Goal: Information Seeking & Learning: Compare options

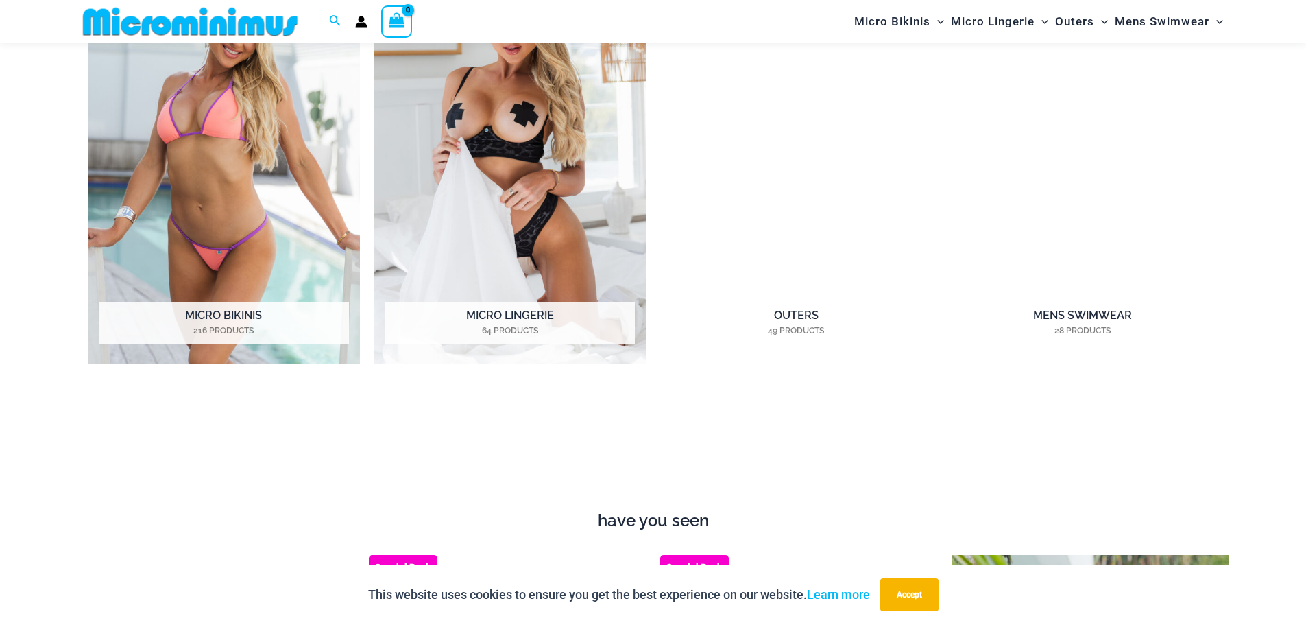
scroll to position [1244, 0]
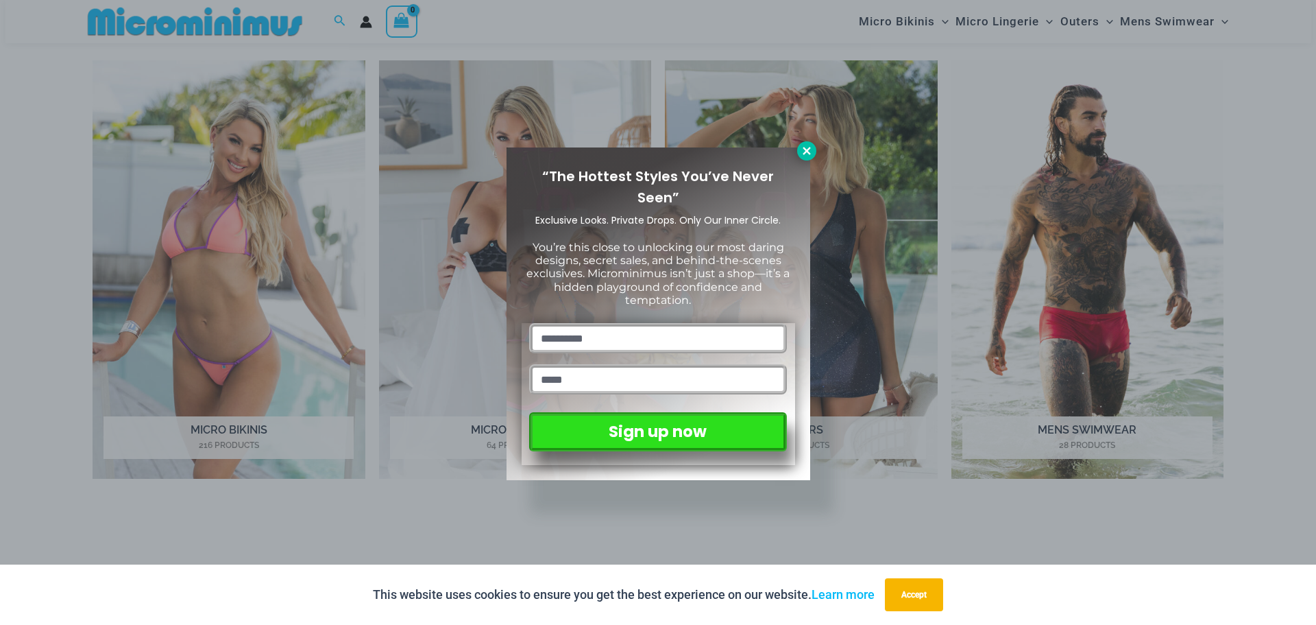
click at [797, 151] on button at bounding box center [806, 150] width 19 height 19
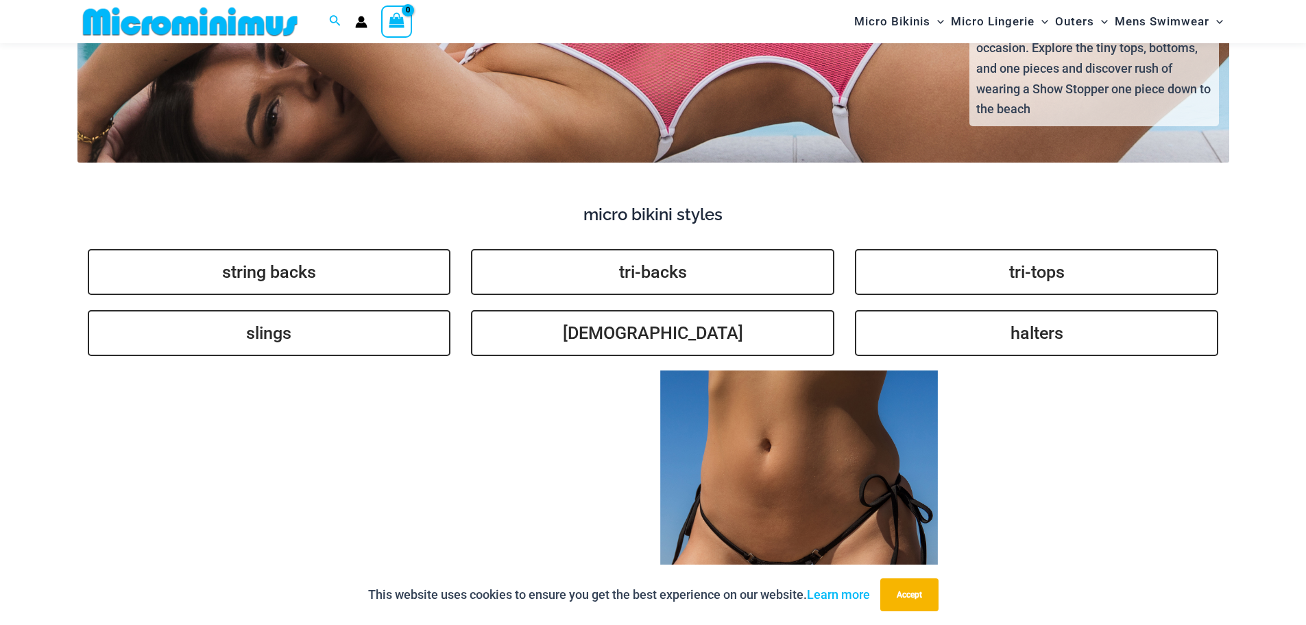
scroll to position [3530, 0]
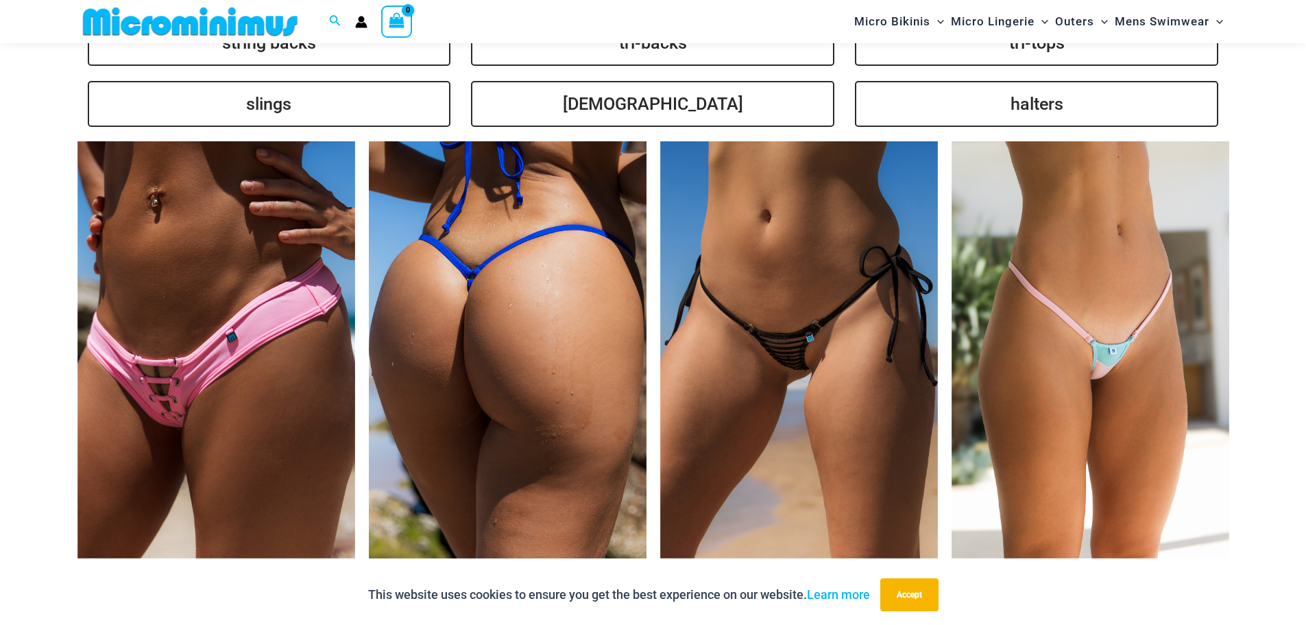
click at [448, 376] on img at bounding box center [508, 349] width 278 height 417
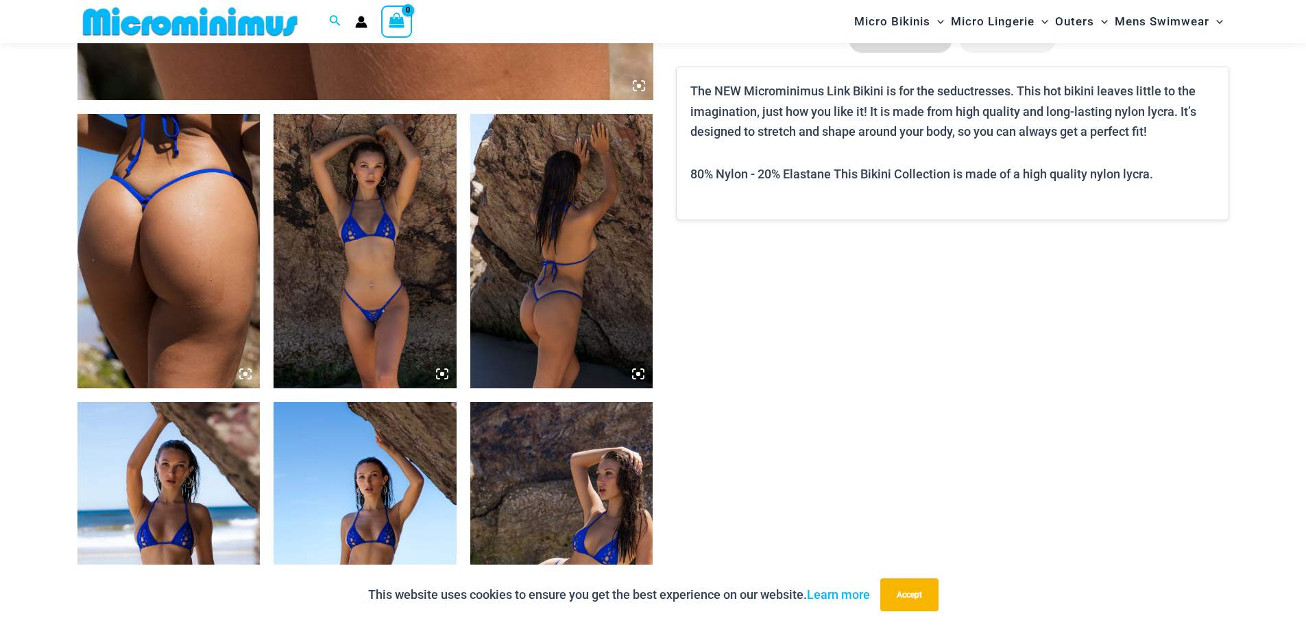
scroll to position [903, 0]
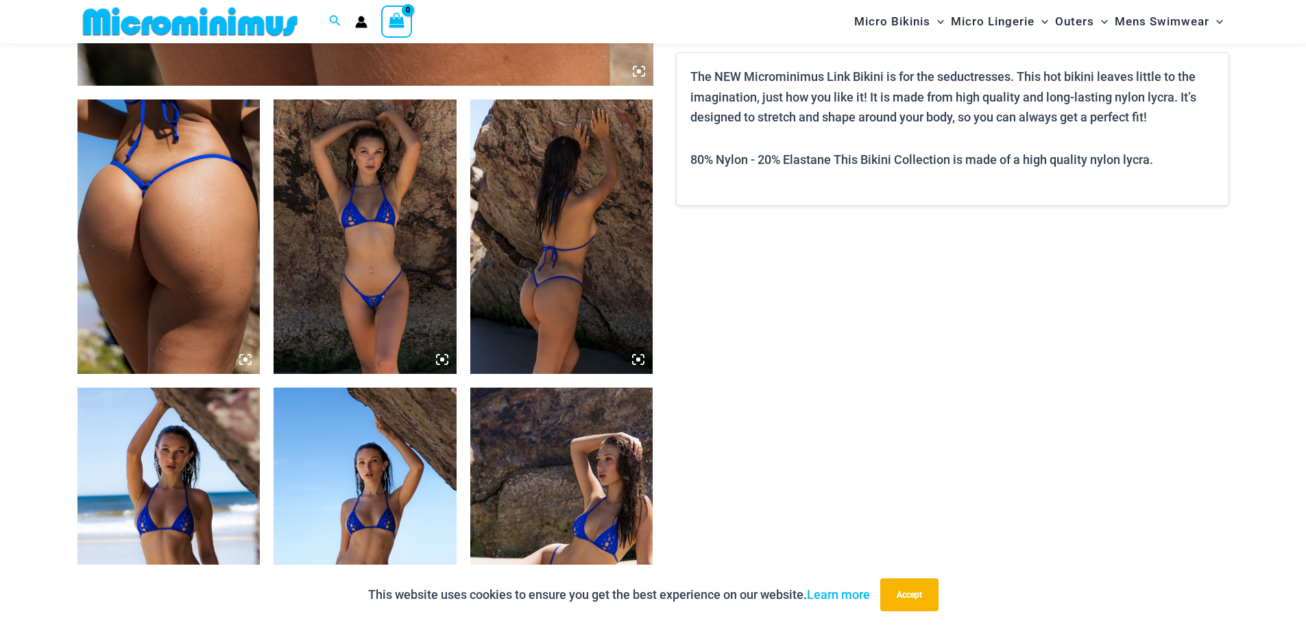
click at [340, 258] on img at bounding box center [365, 236] width 183 height 274
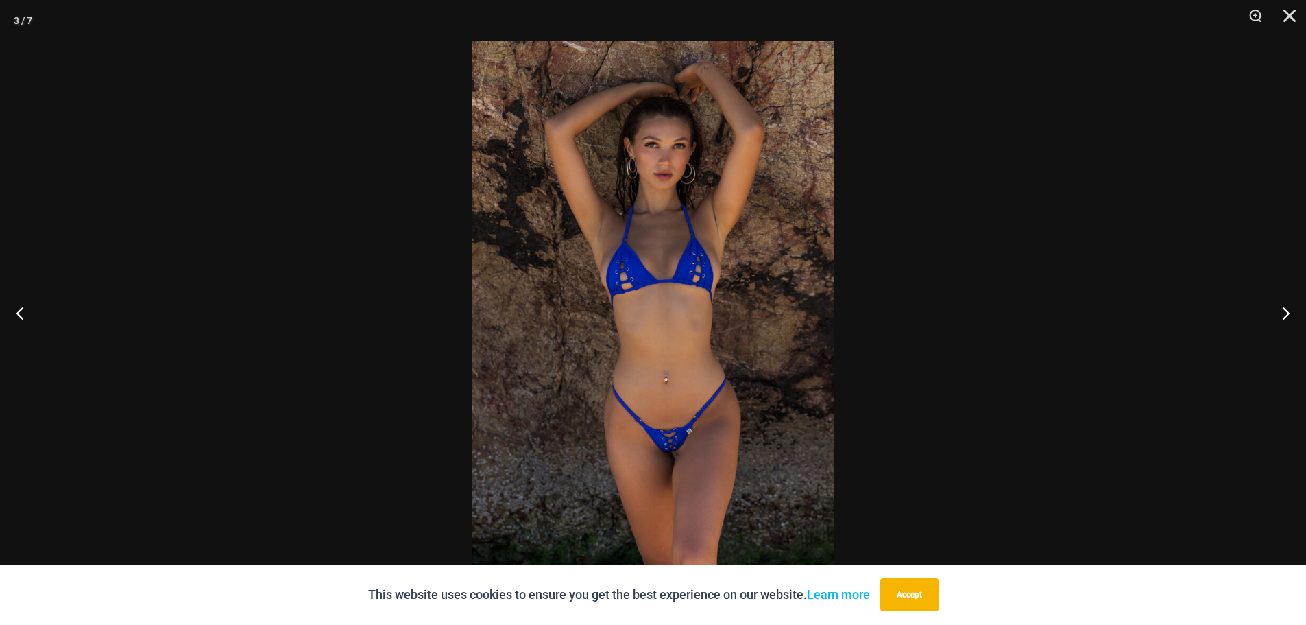
click at [703, 317] on img at bounding box center [653, 312] width 362 height 542
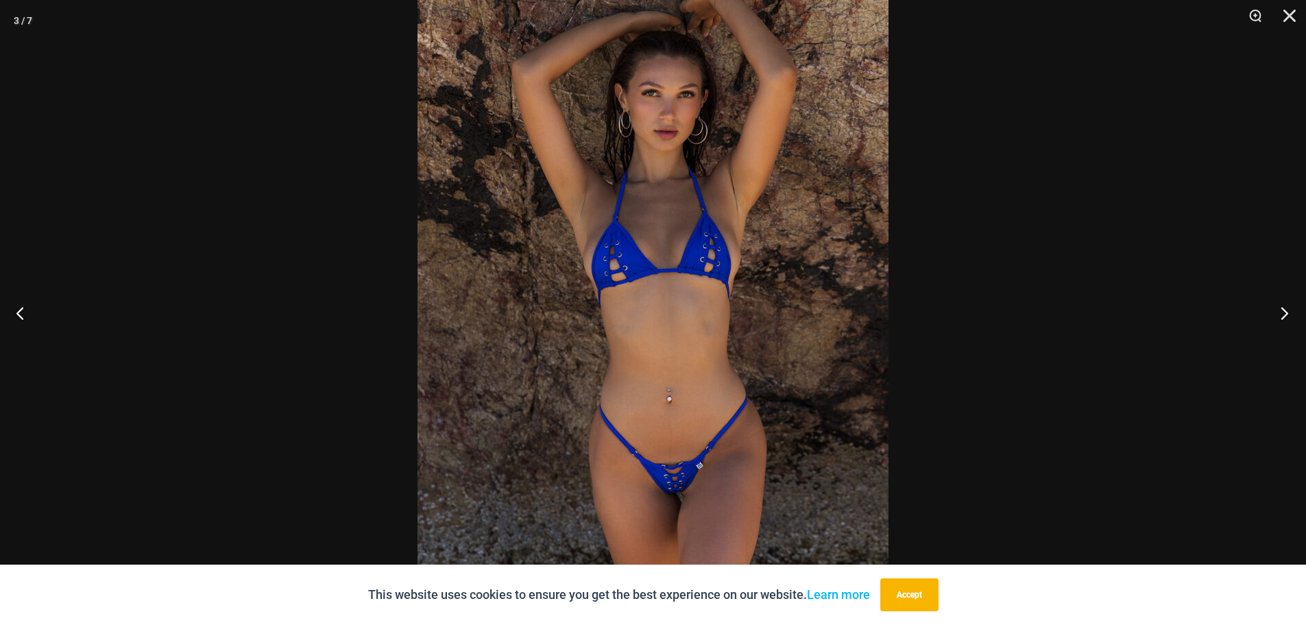
click at [1283, 309] on button "Next" at bounding box center [1280, 312] width 51 height 69
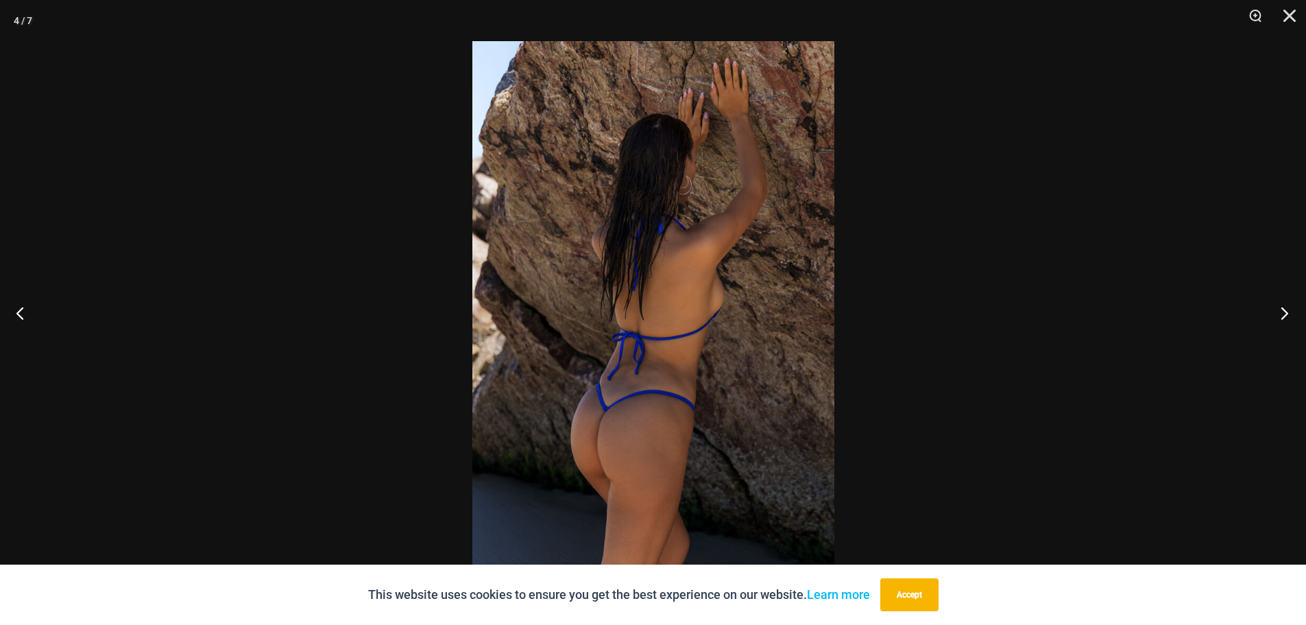
click at [1283, 309] on button "Next" at bounding box center [1280, 312] width 51 height 69
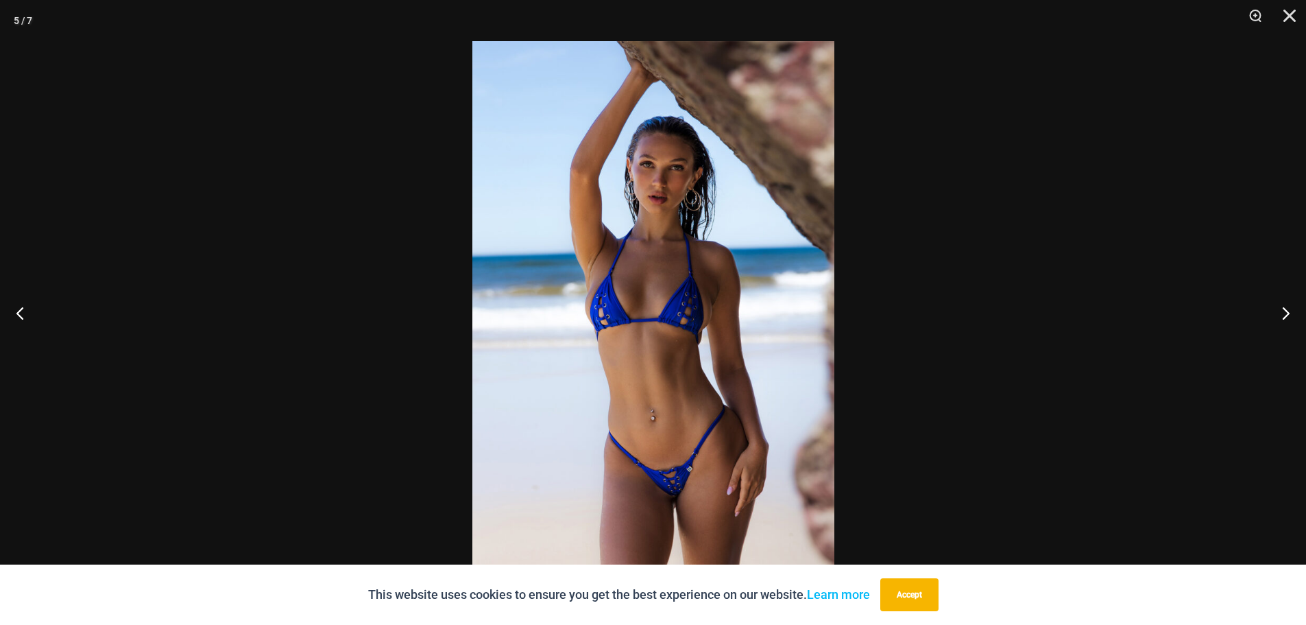
click at [670, 265] on img at bounding box center [653, 312] width 362 height 542
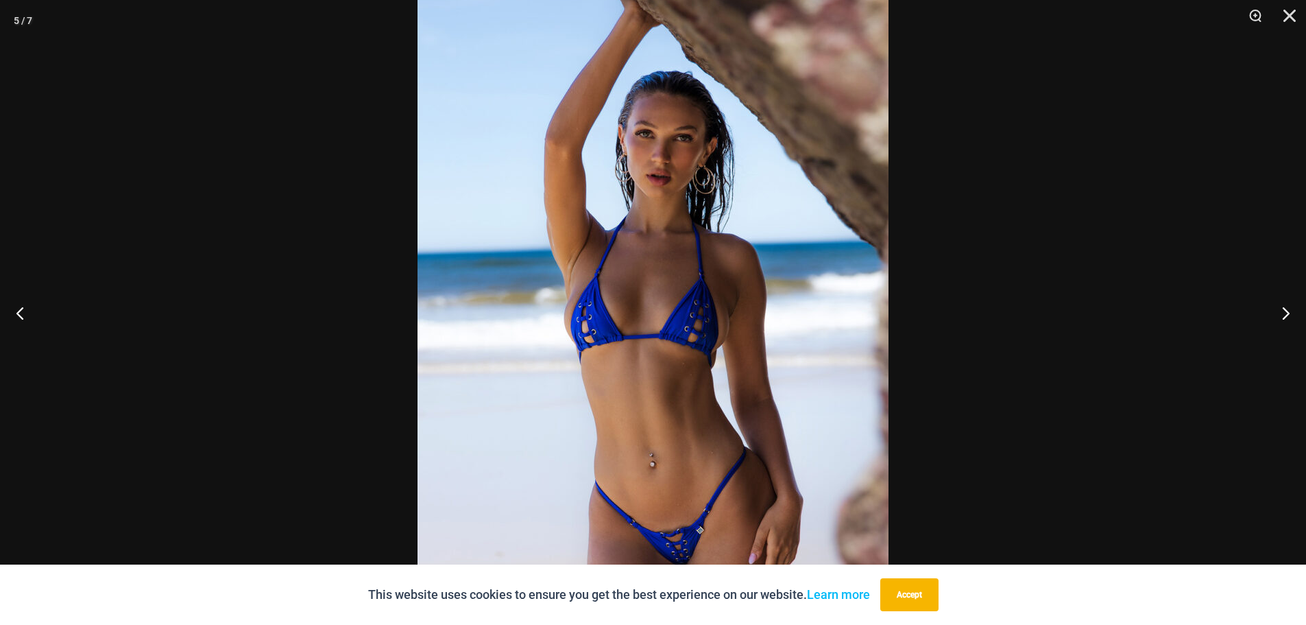
click at [658, 384] on img at bounding box center [653, 326] width 471 height 706
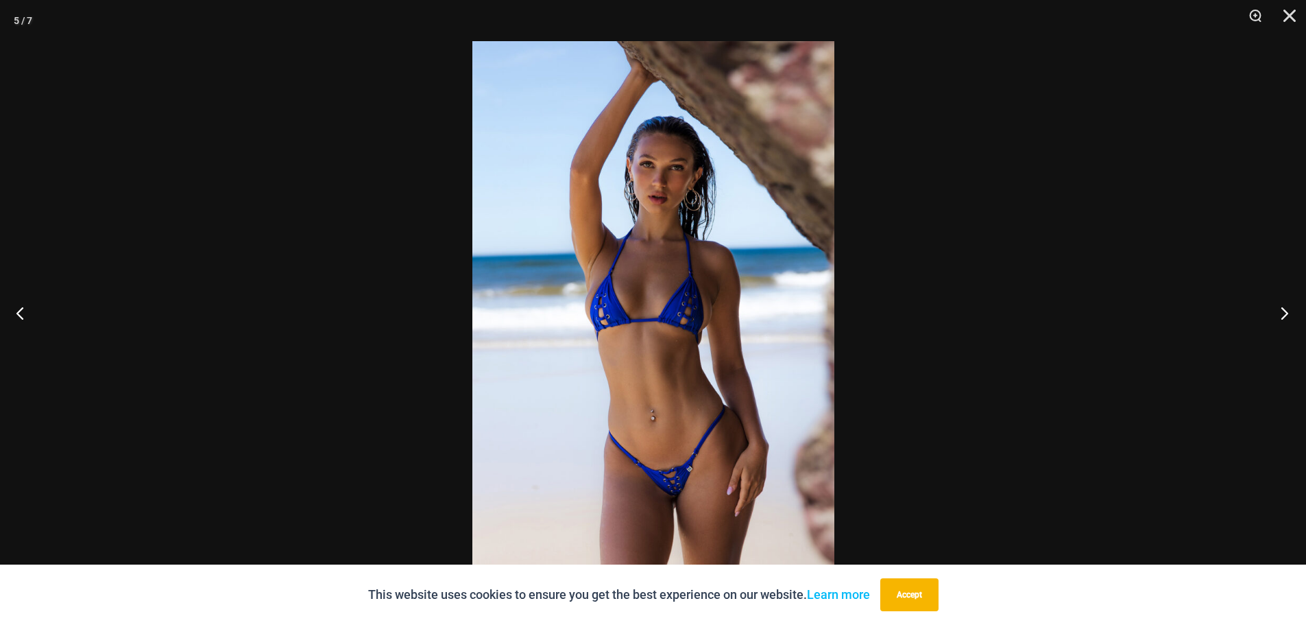
click at [1287, 311] on button "Next" at bounding box center [1280, 312] width 51 height 69
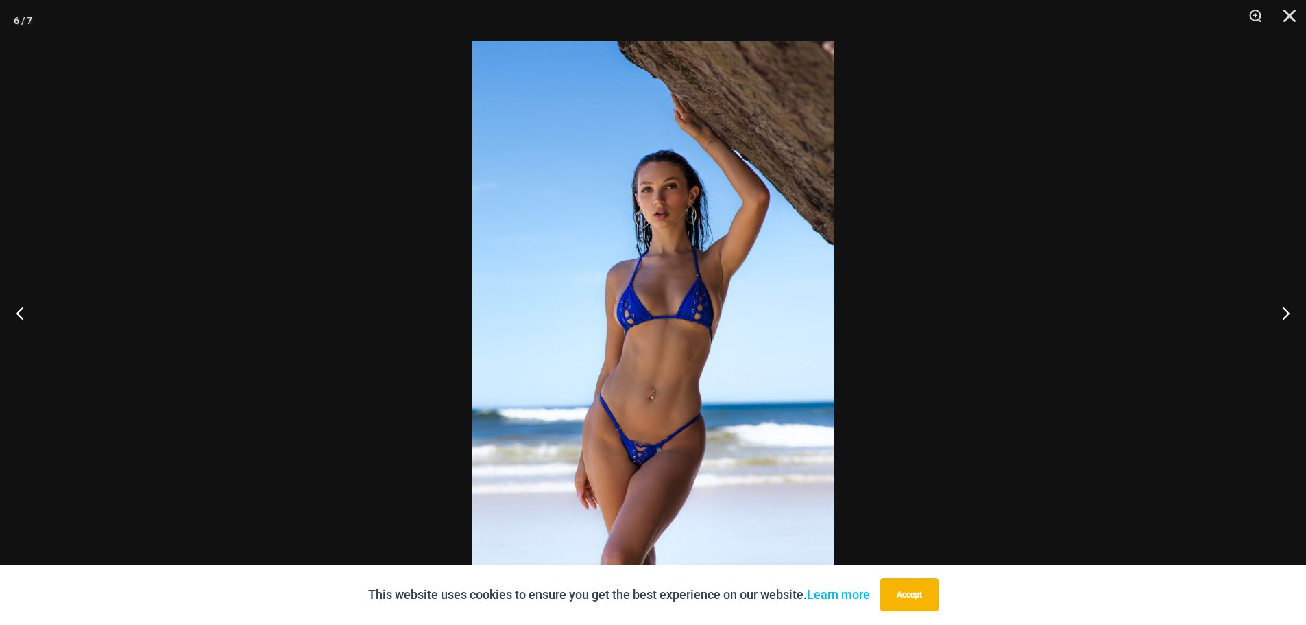
click at [631, 334] on img at bounding box center [653, 312] width 362 height 542
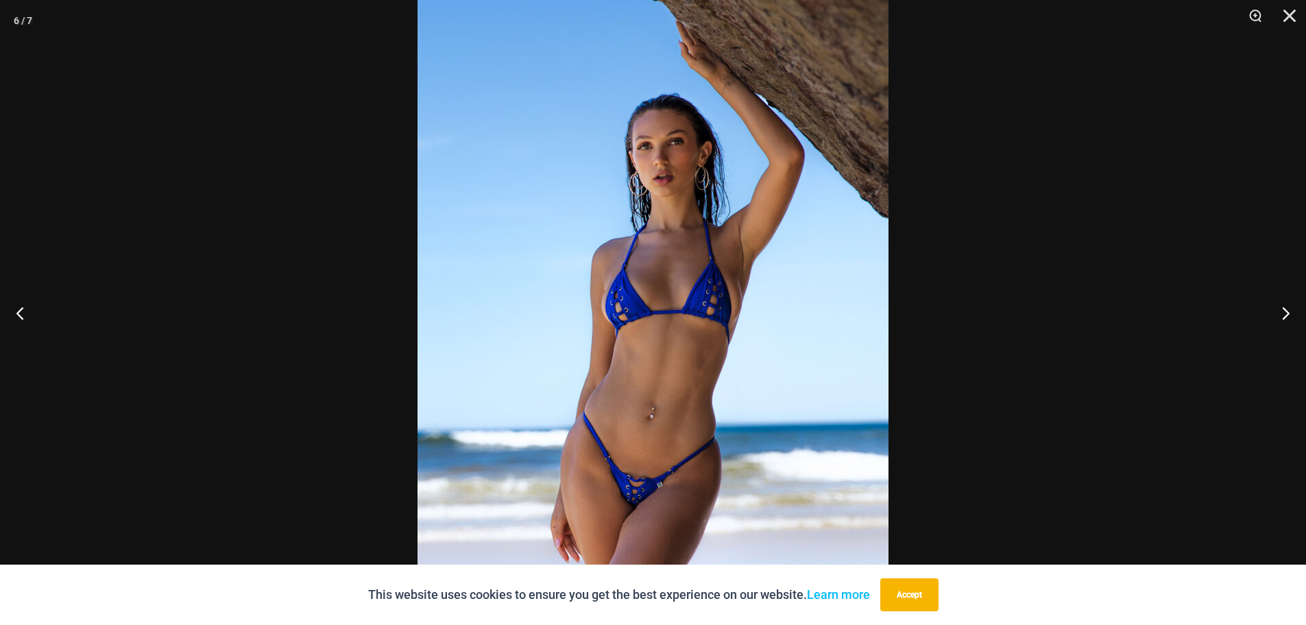
click at [689, 346] on img at bounding box center [653, 306] width 471 height 706
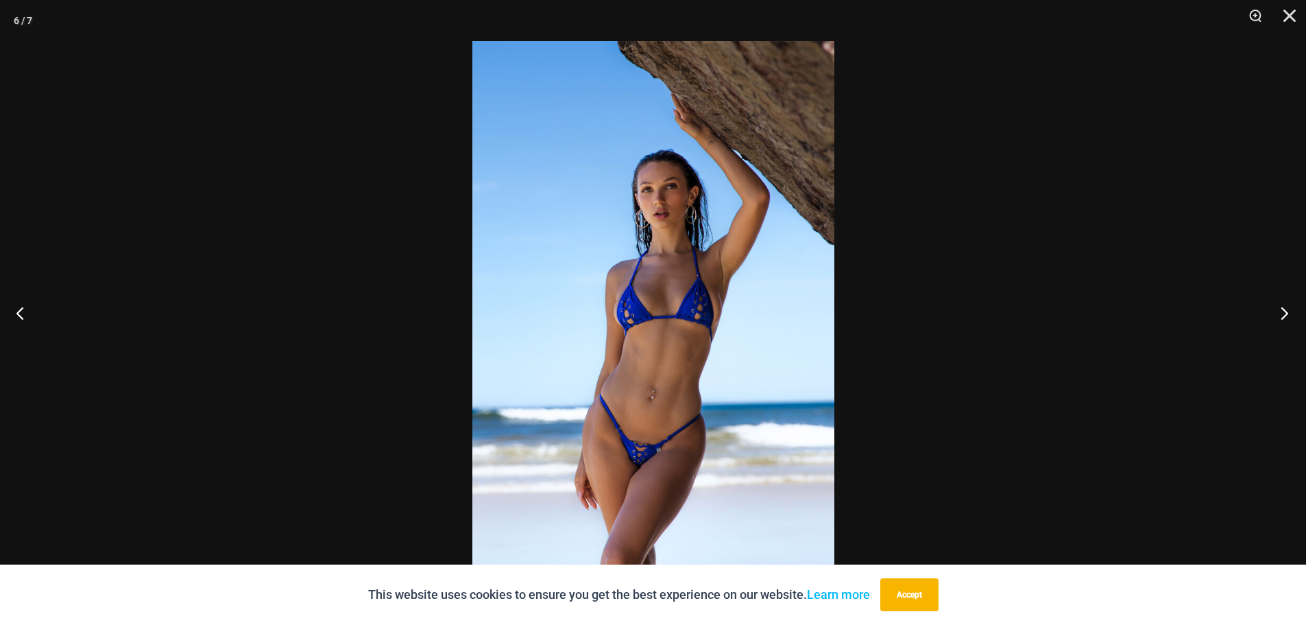
click at [1284, 315] on button "Next" at bounding box center [1280, 312] width 51 height 69
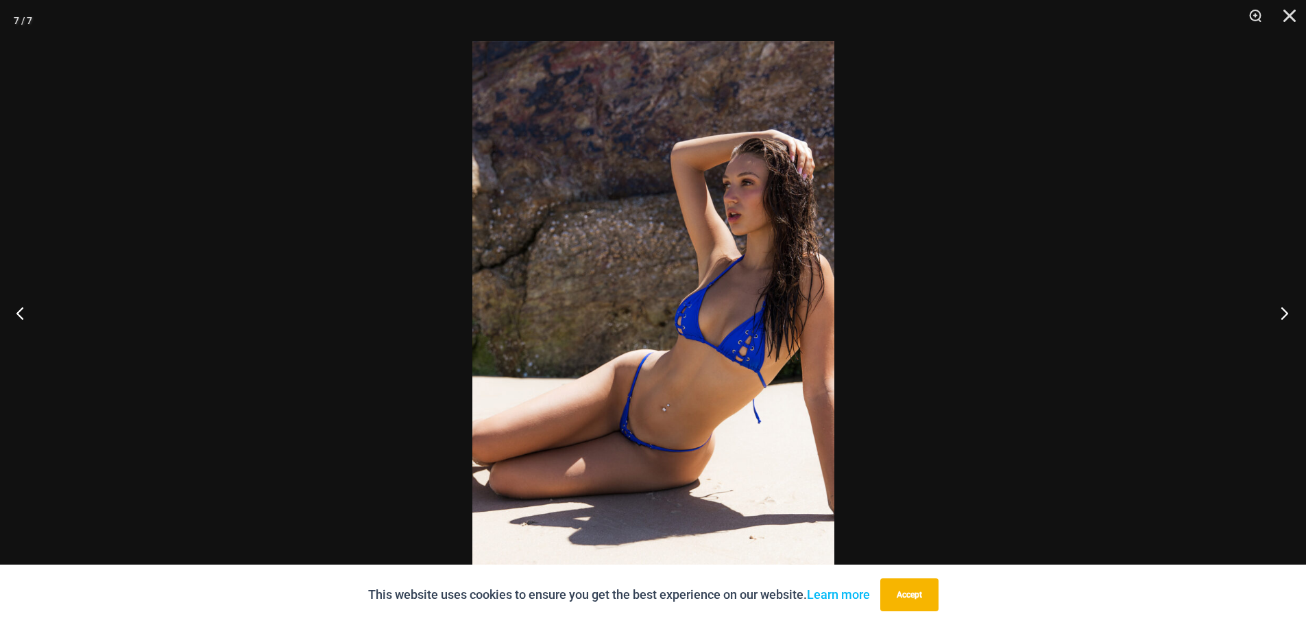
click at [1287, 308] on button "Next" at bounding box center [1280, 312] width 51 height 69
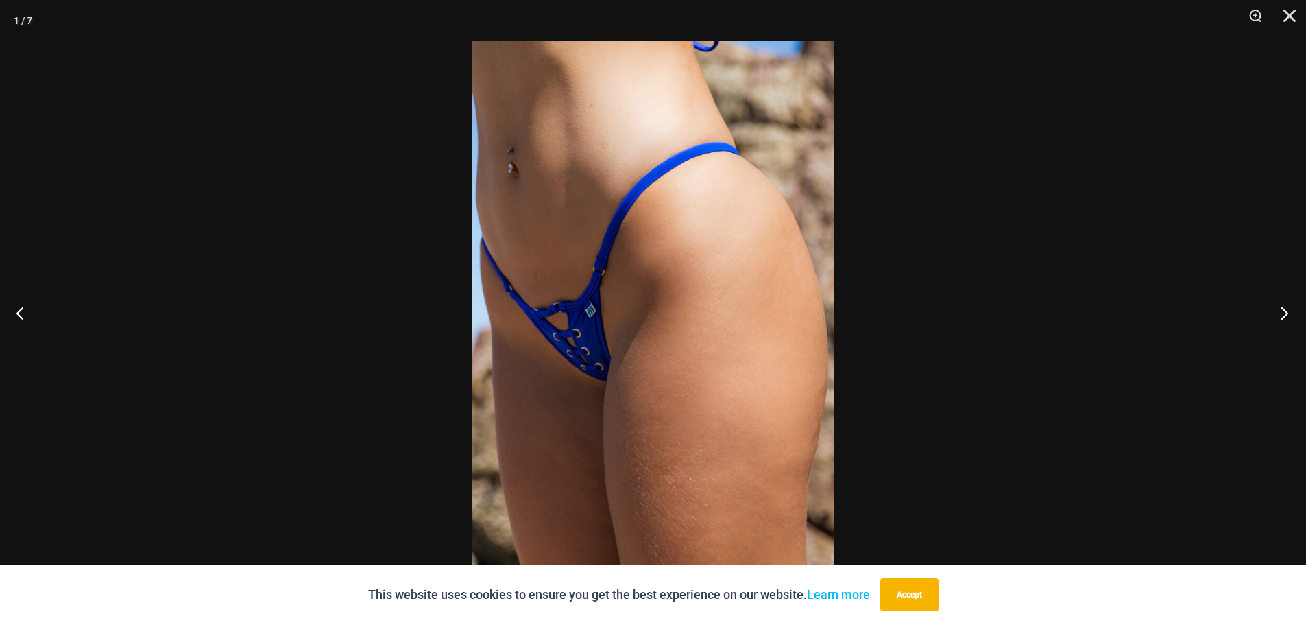
click at [1287, 308] on button "Next" at bounding box center [1280, 312] width 51 height 69
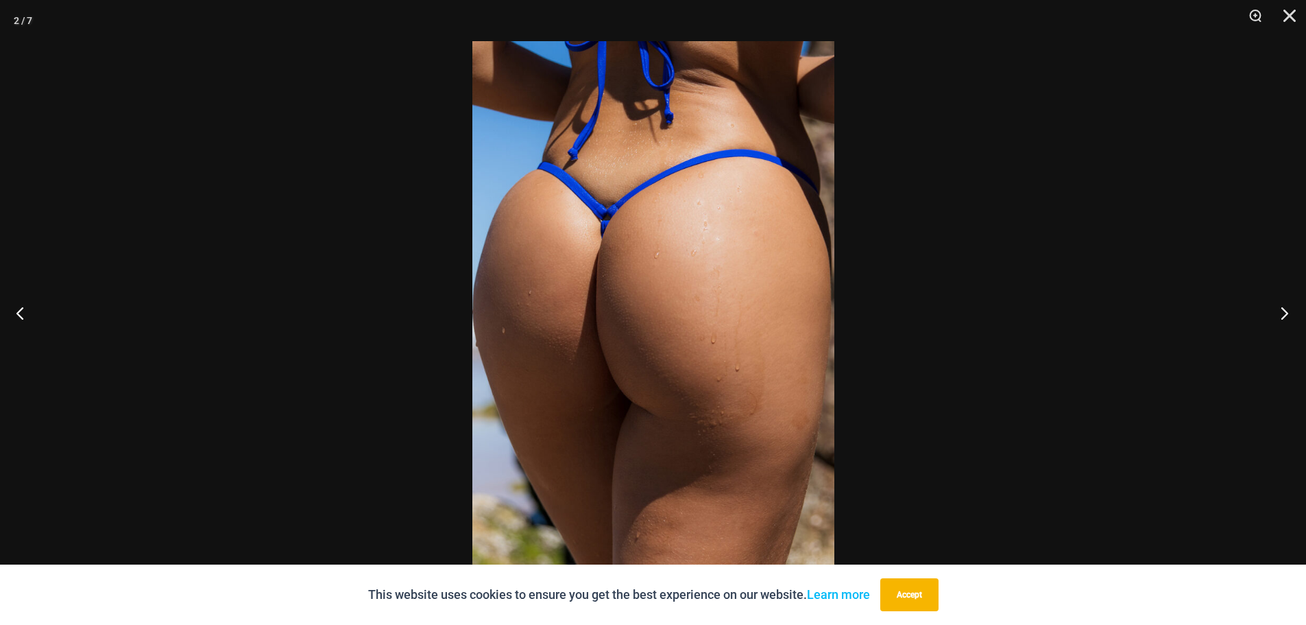
click at [1287, 308] on button "Next" at bounding box center [1280, 312] width 51 height 69
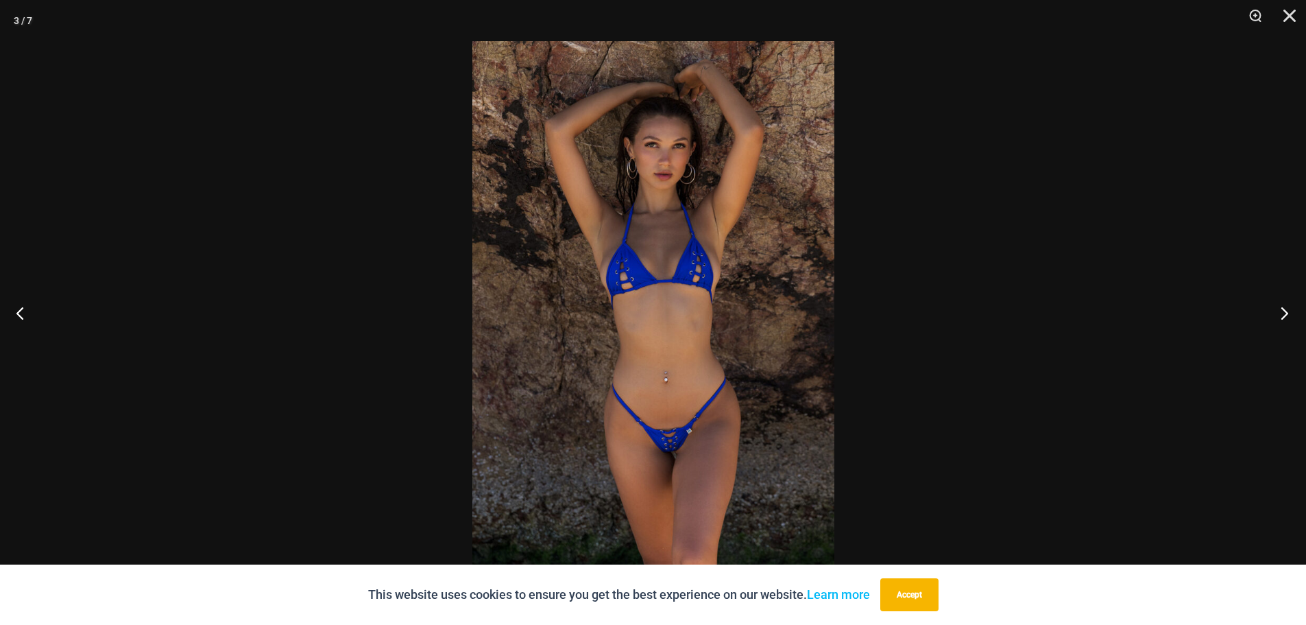
click at [1287, 308] on button "Next" at bounding box center [1280, 312] width 51 height 69
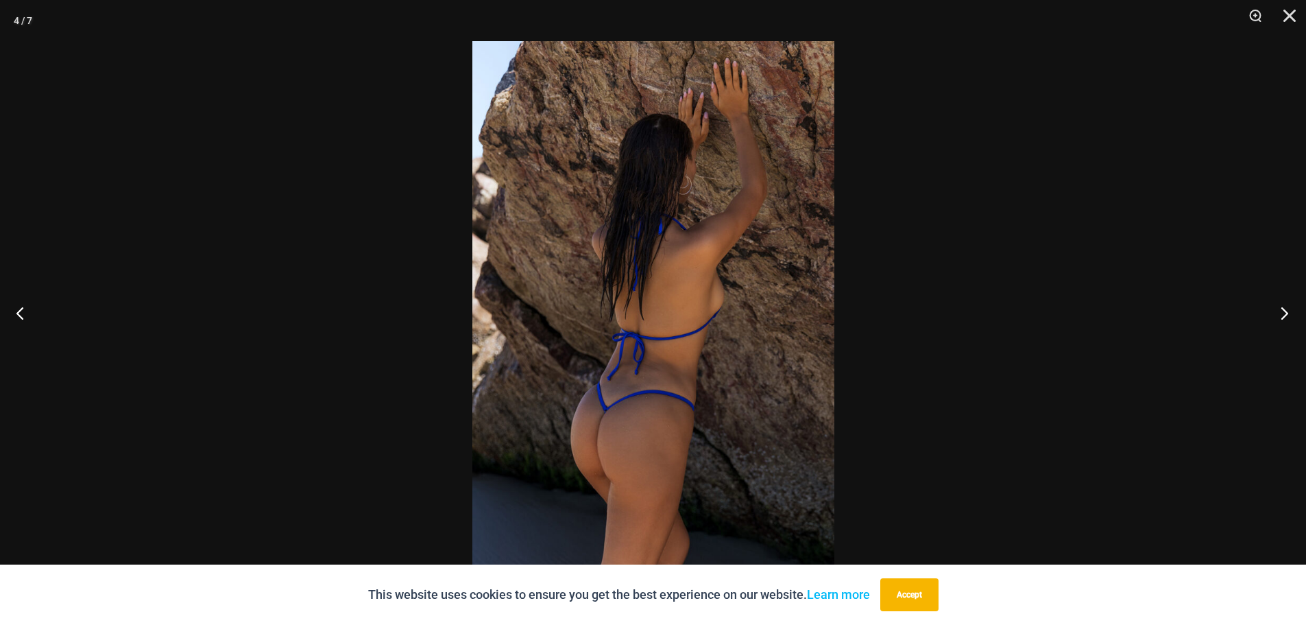
click at [1287, 308] on button "Next" at bounding box center [1280, 312] width 51 height 69
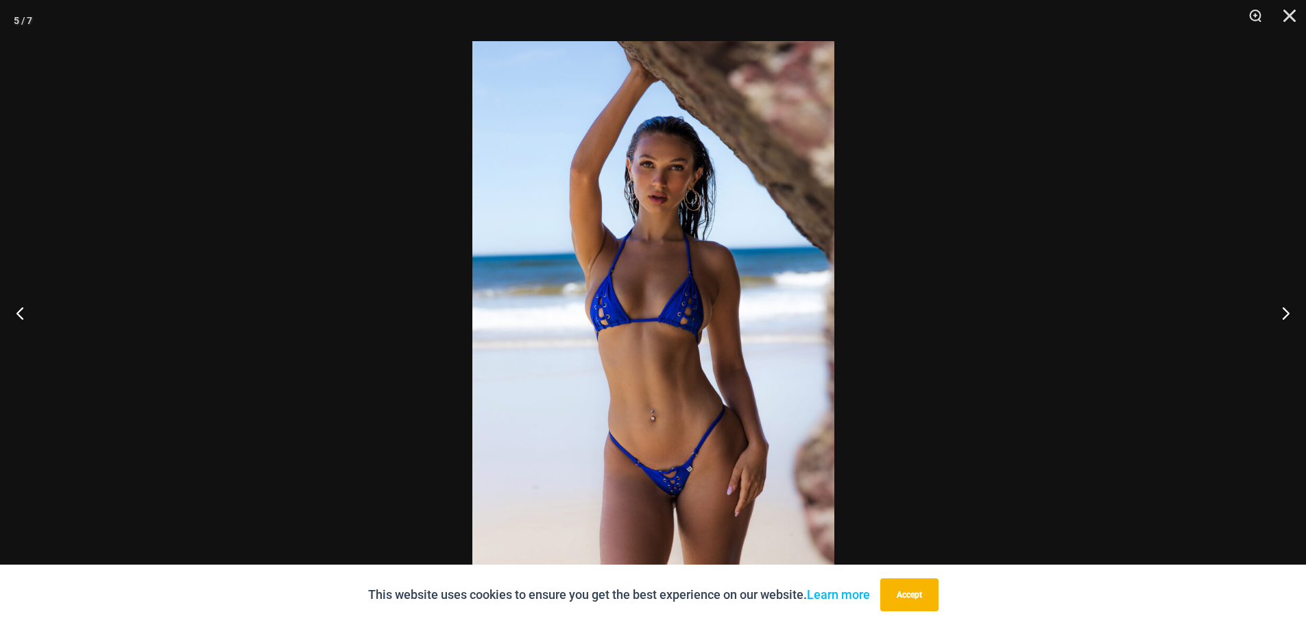
click at [1053, 306] on div at bounding box center [653, 312] width 1306 height 625
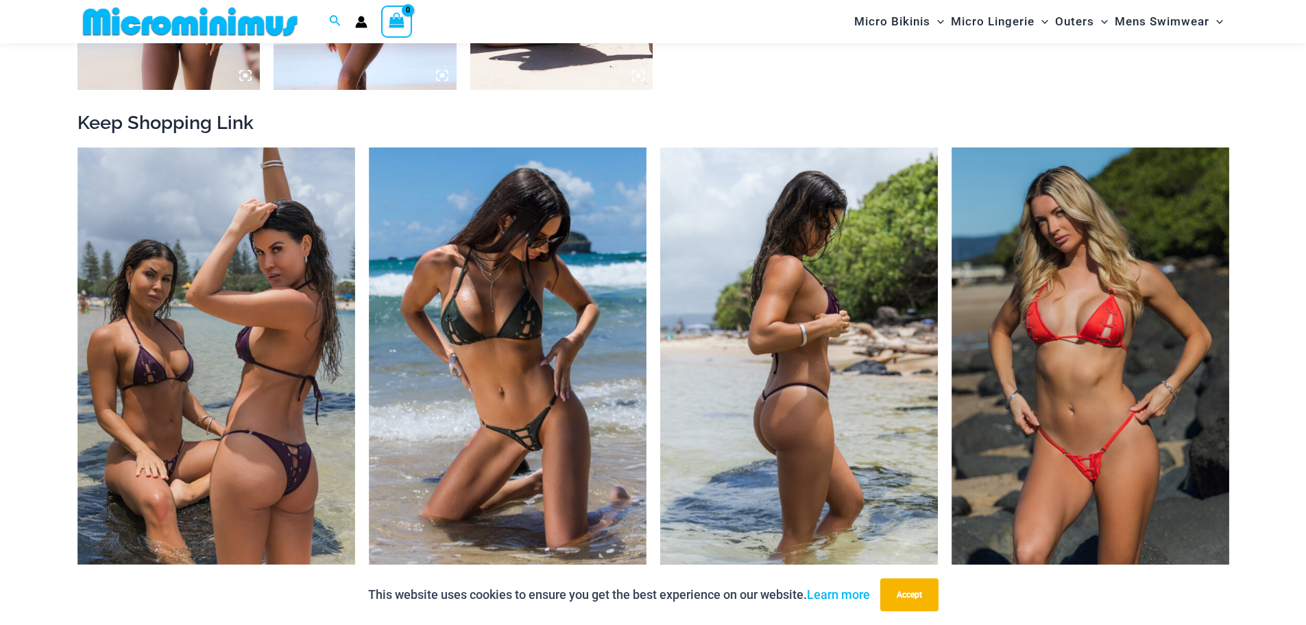
scroll to position [1588, 0]
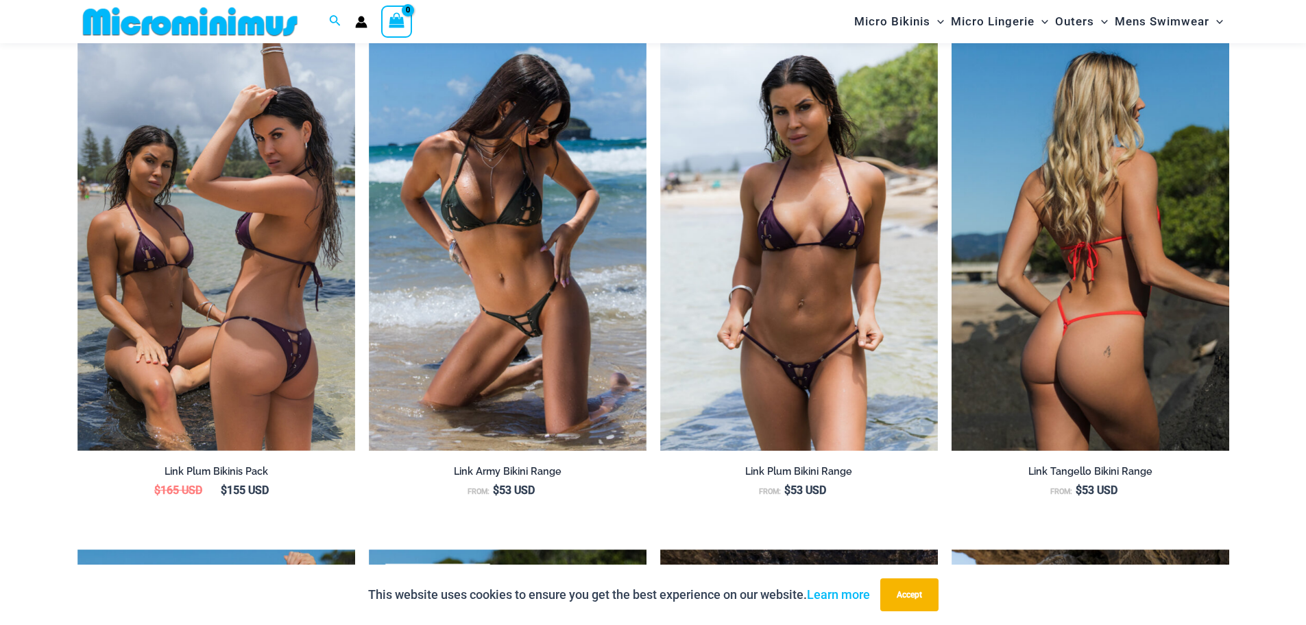
click at [1037, 270] on img at bounding box center [1091, 242] width 278 height 417
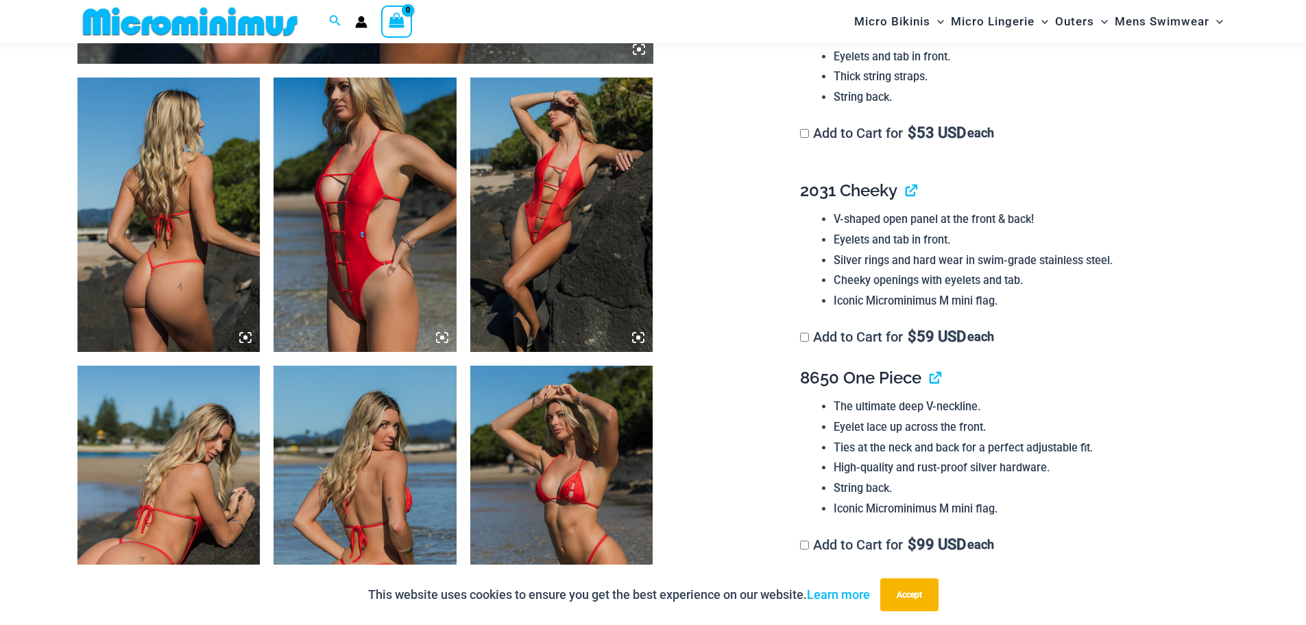
scroll to position [1016, 0]
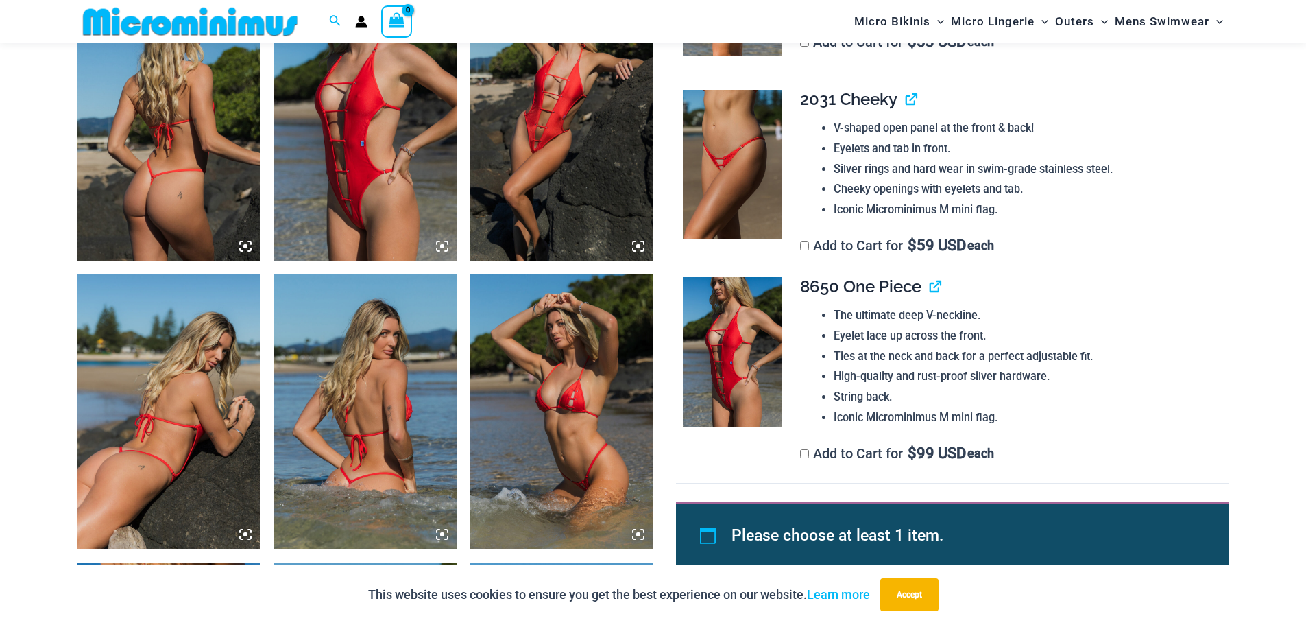
click at [368, 418] on img at bounding box center [365, 411] width 183 height 274
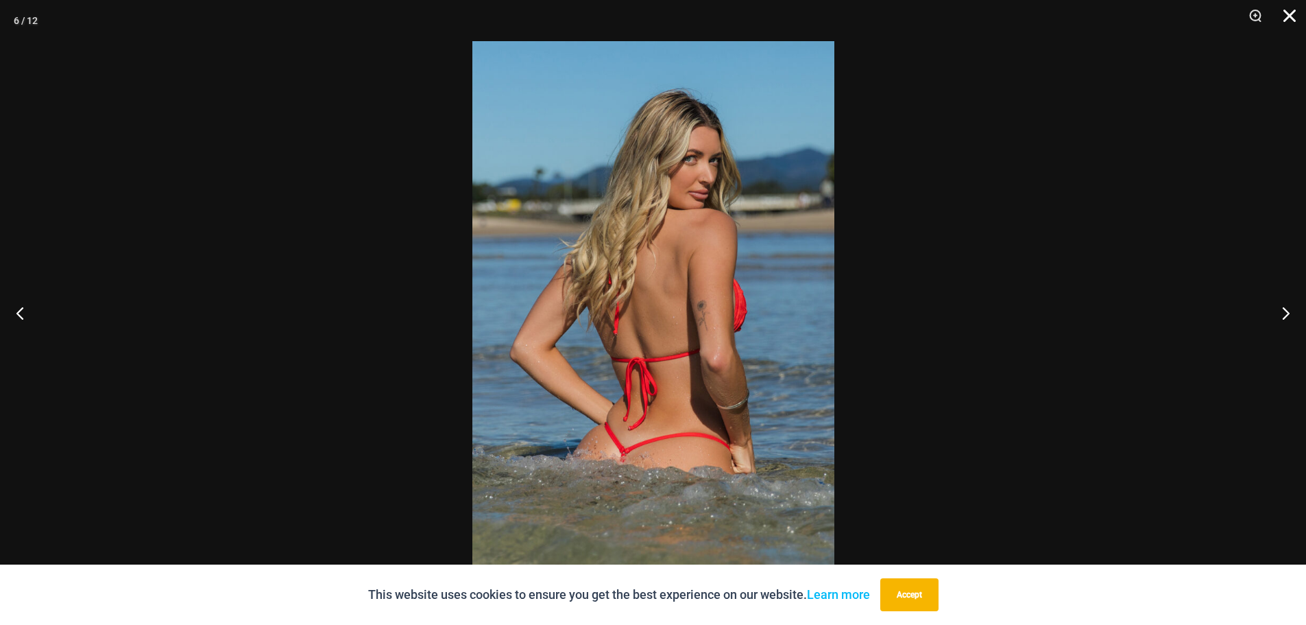
click at [1285, 12] on button "Close" at bounding box center [1285, 20] width 34 height 41
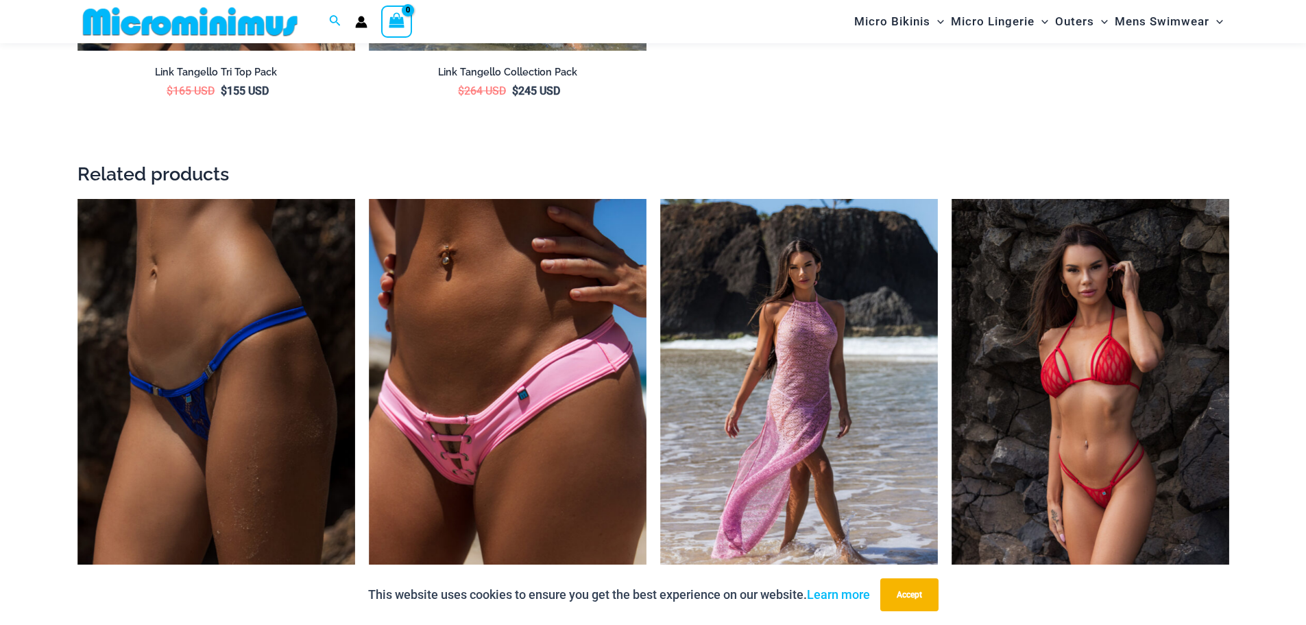
scroll to position [2730, 0]
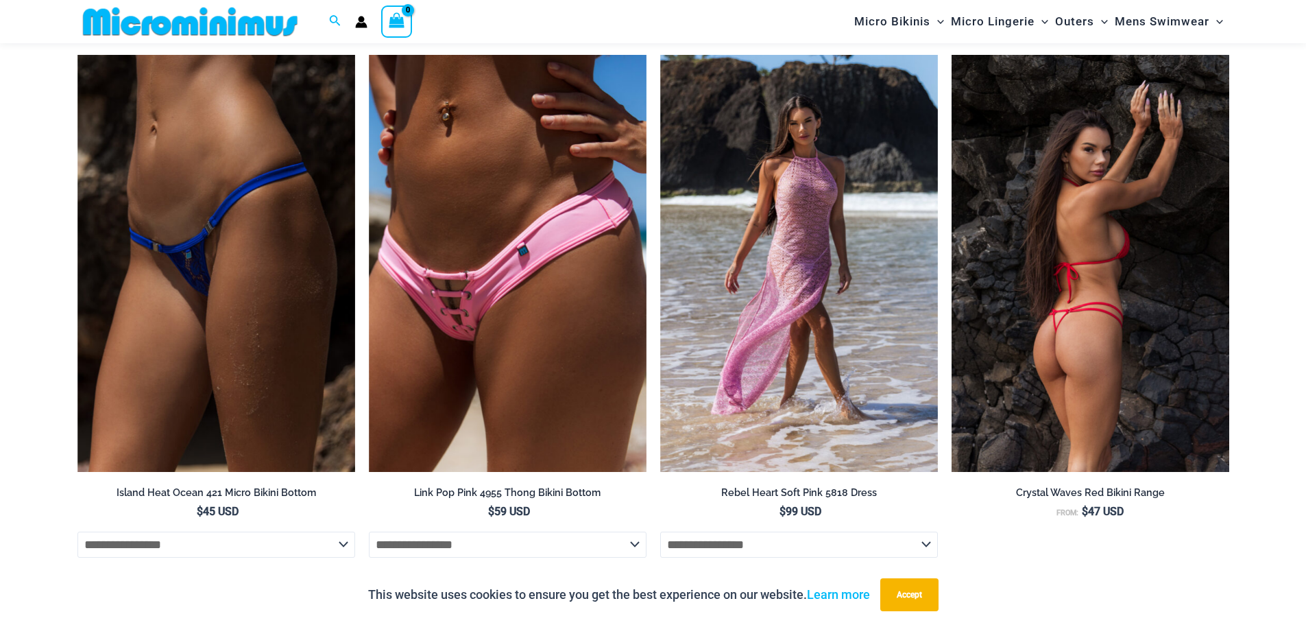
click at [1103, 265] on img at bounding box center [1091, 263] width 278 height 417
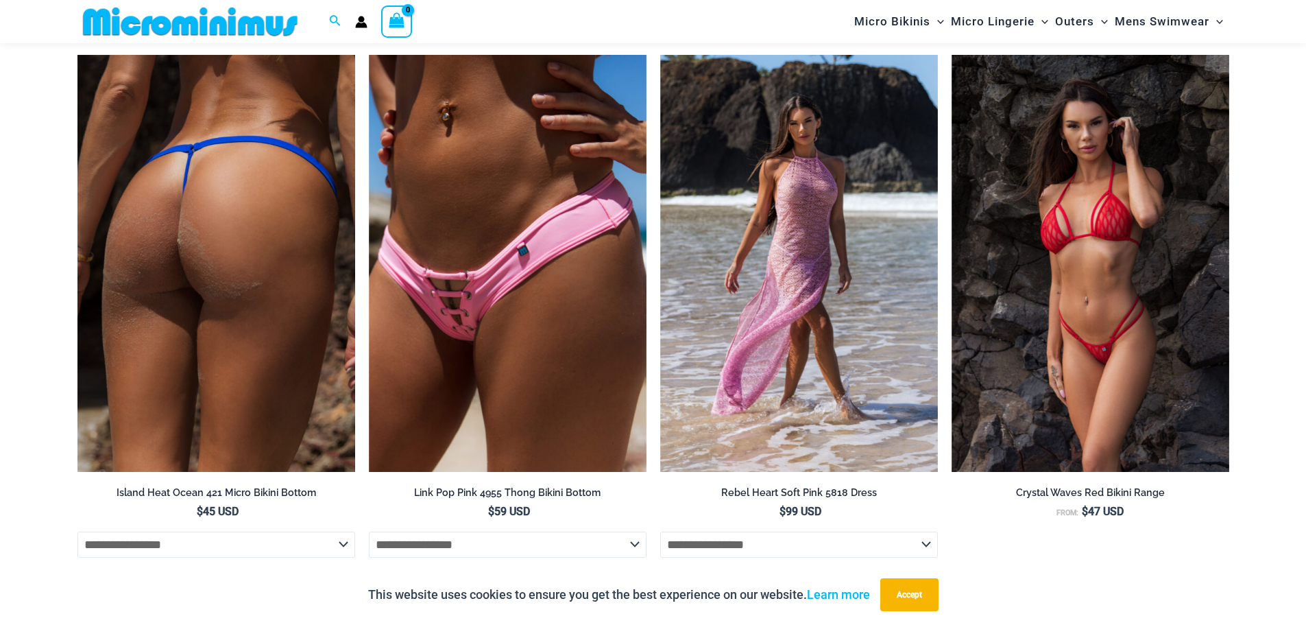
click at [219, 315] on img at bounding box center [216, 263] width 278 height 417
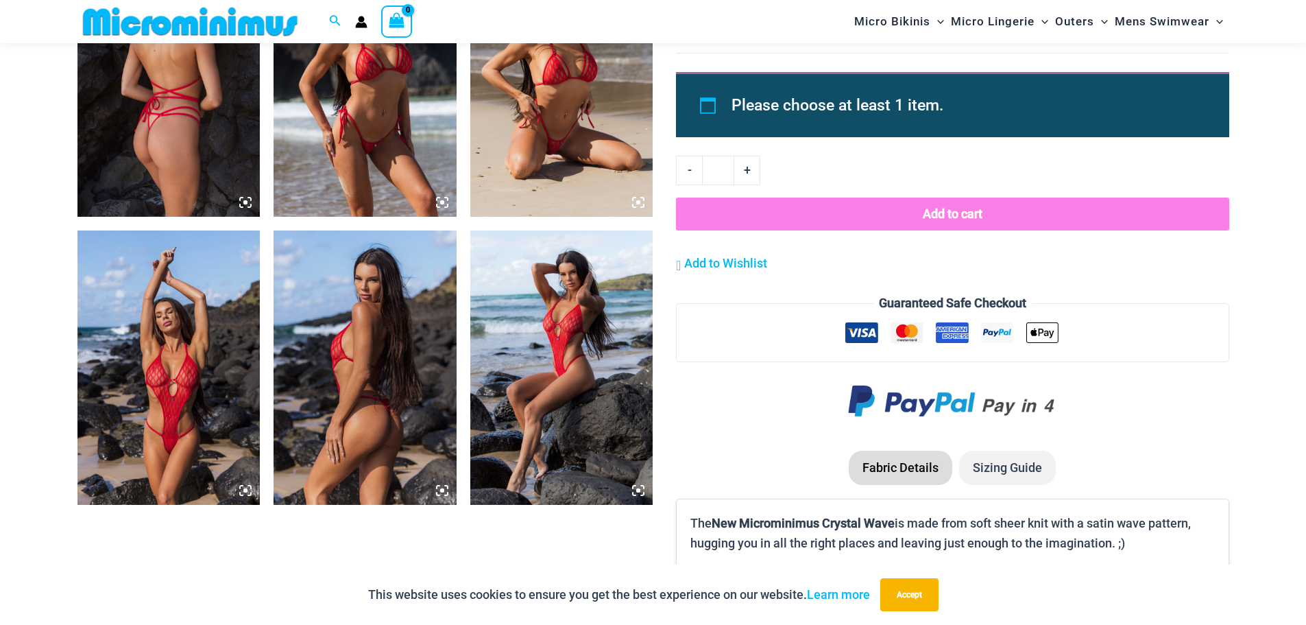
scroll to position [1358, 0]
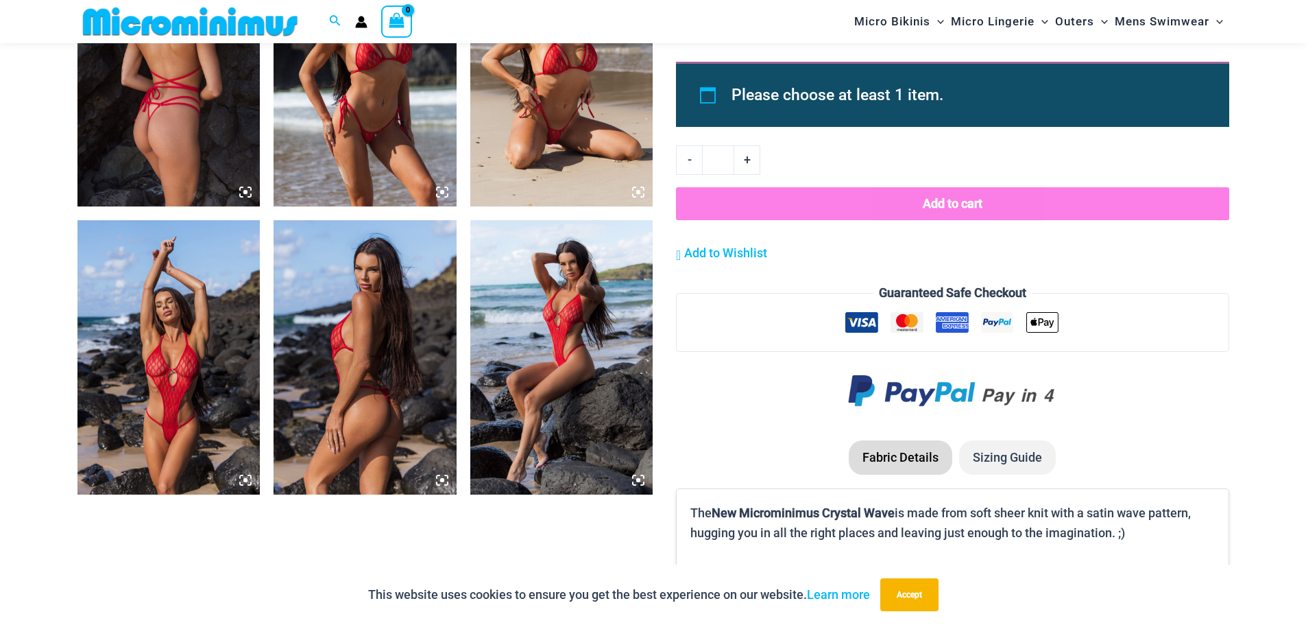
click at [557, 86] on img at bounding box center [561, 69] width 183 height 274
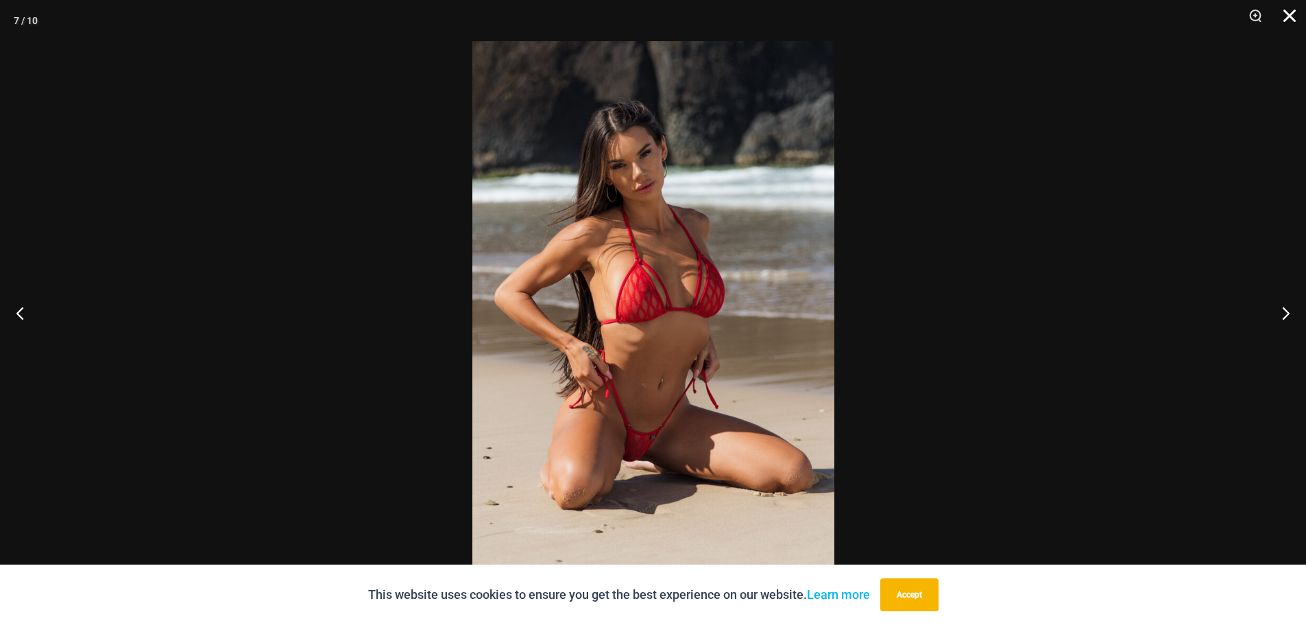
click at [1295, 17] on button "Close" at bounding box center [1285, 20] width 34 height 41
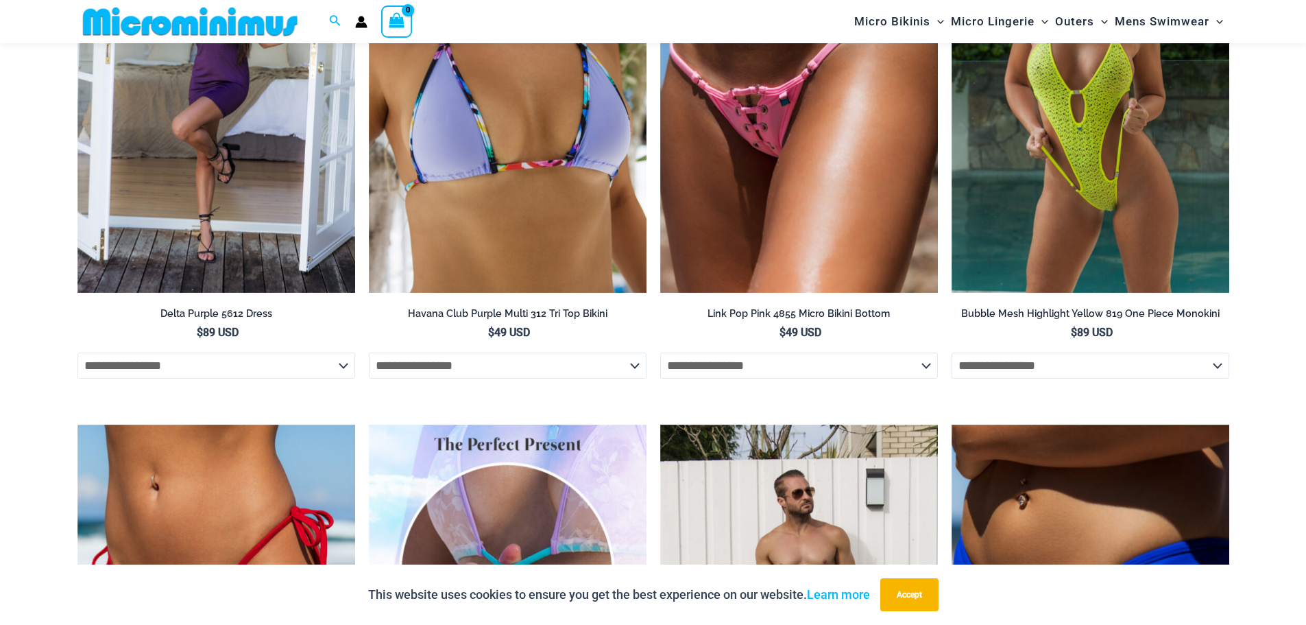
scroll to position [4100, 0]
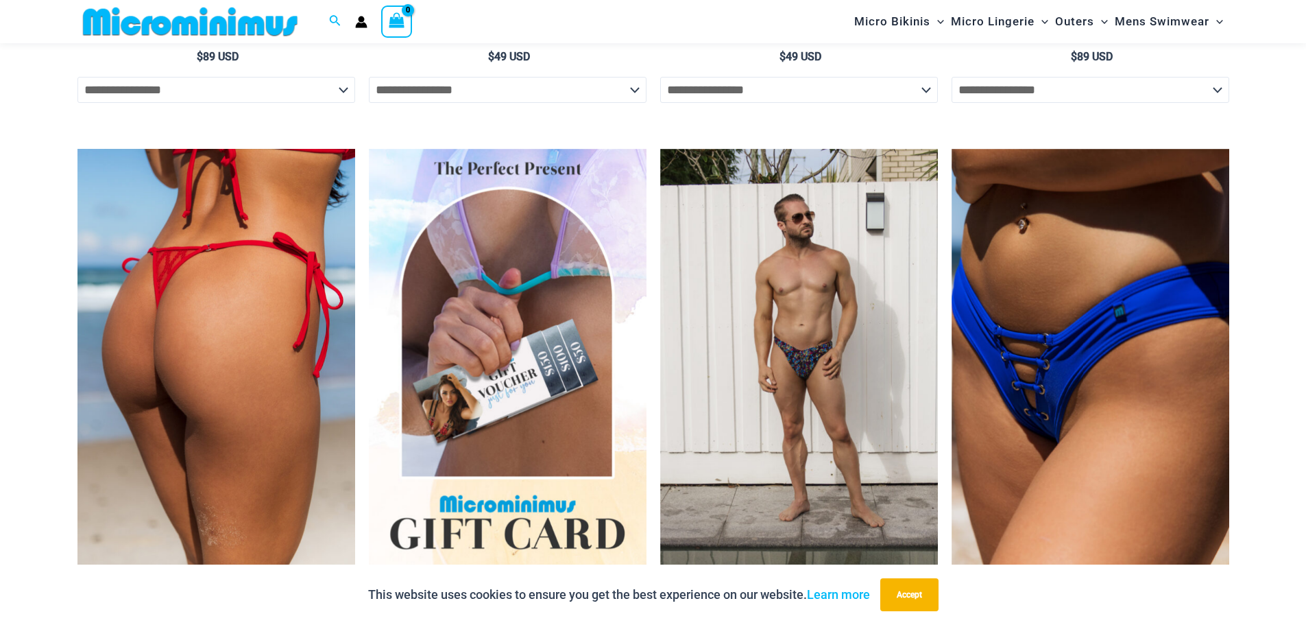
click at [266, 336] on img at bounding box center [216, 357] width 278 height 417
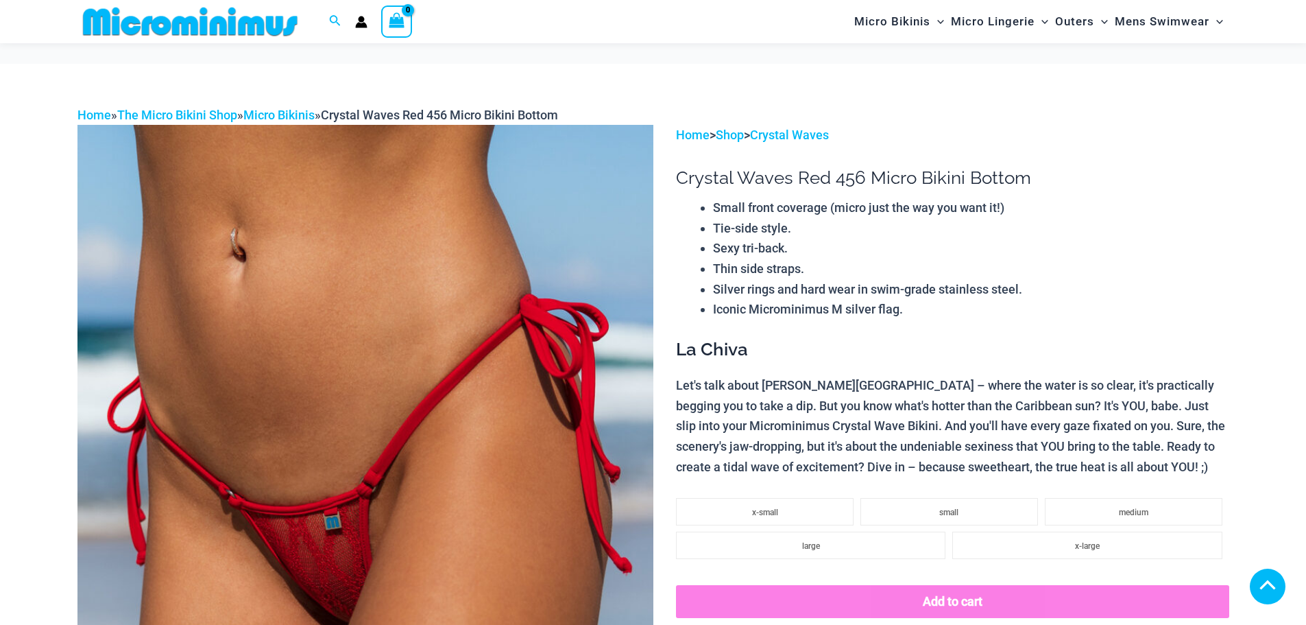
scroll to position [686, 0]
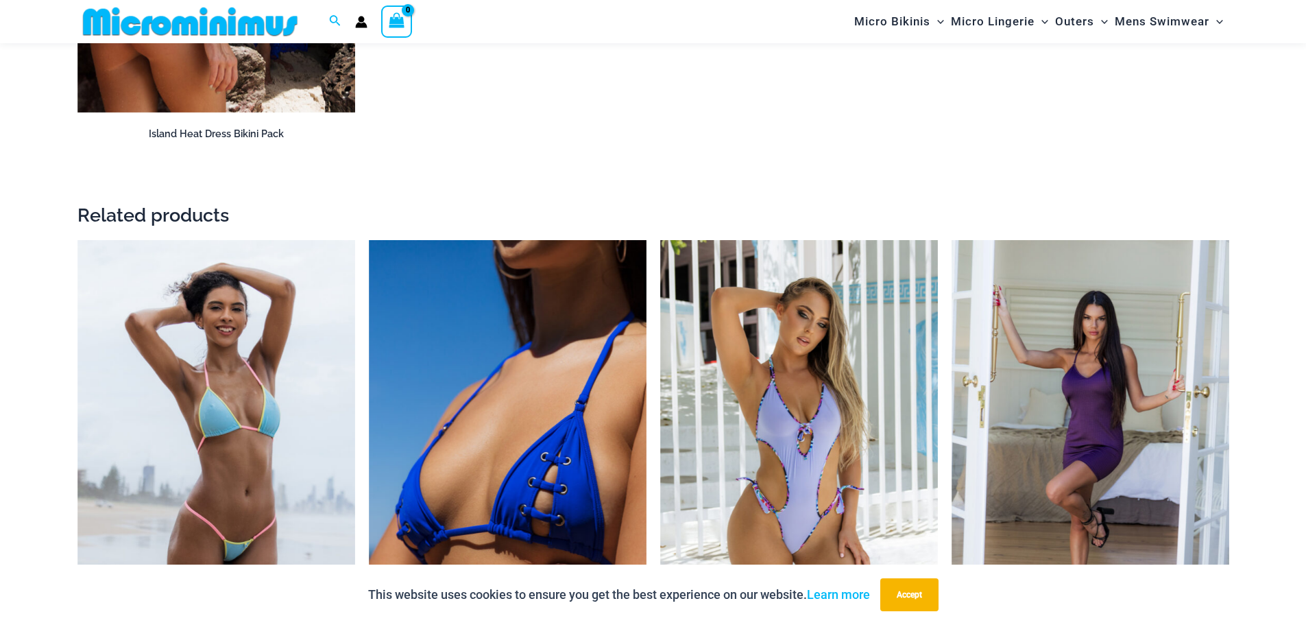
scroll to position [2628, 0]
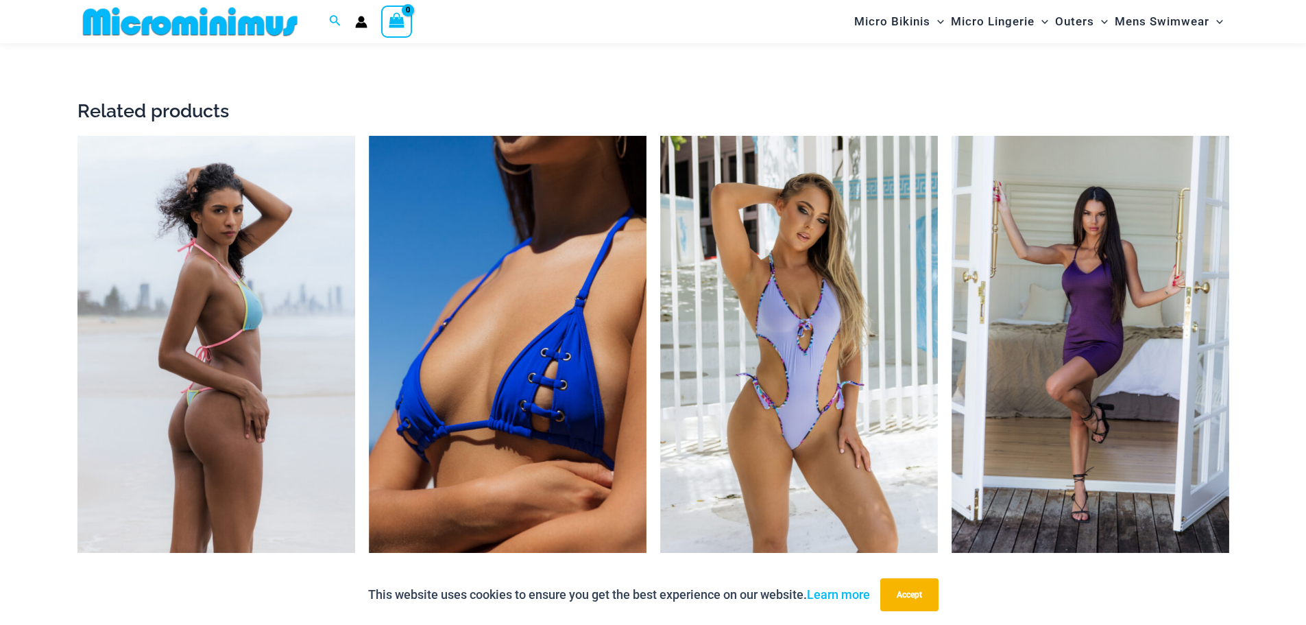
click at [230, 402] on img at bounding box center [216, 344] width 278 height 417
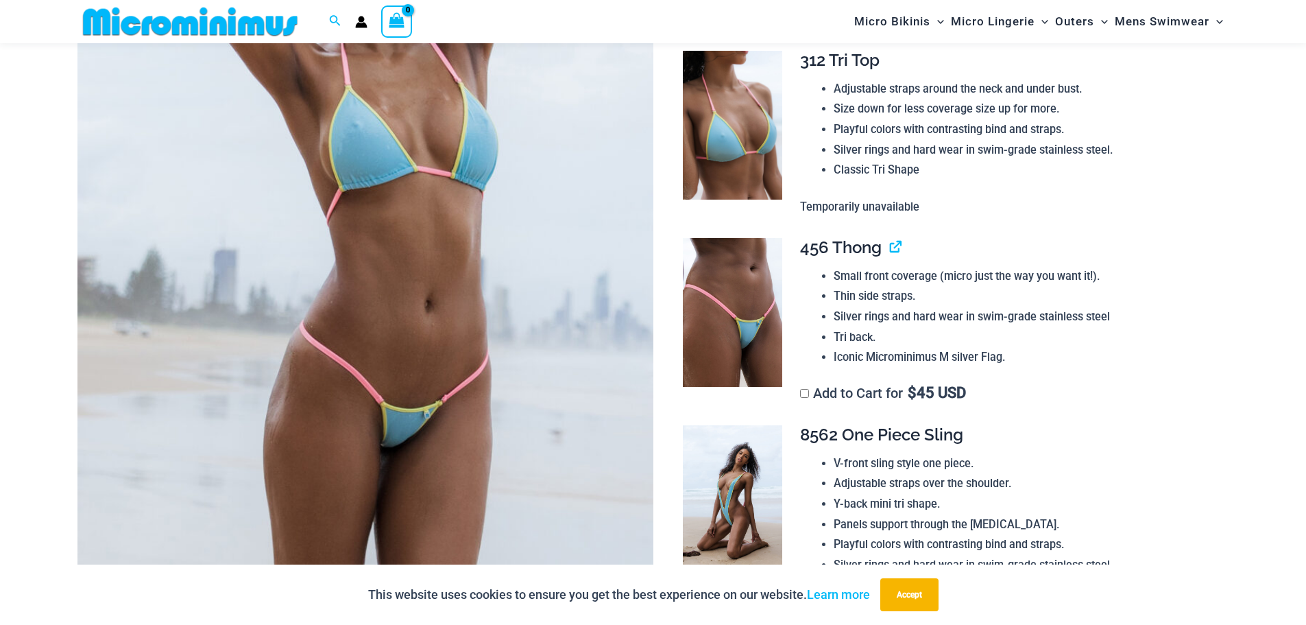
scroll to position [686, 0]
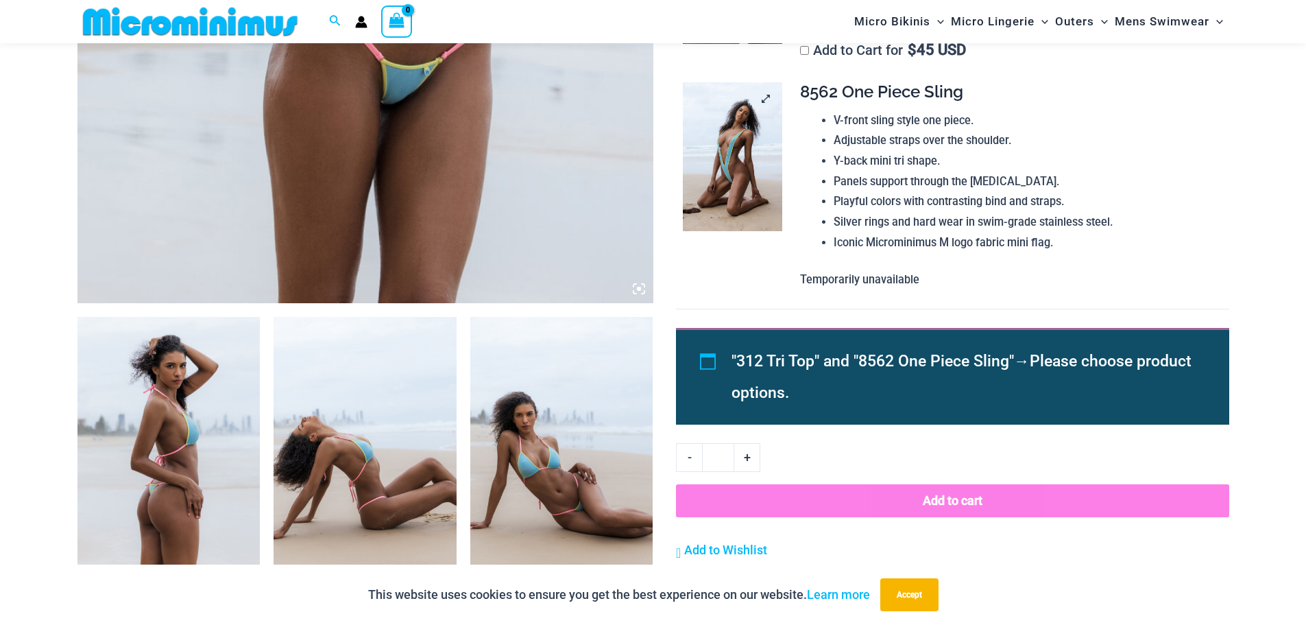
click at [734, 162] on img at bounding box center [732, 156] width 99 height 149
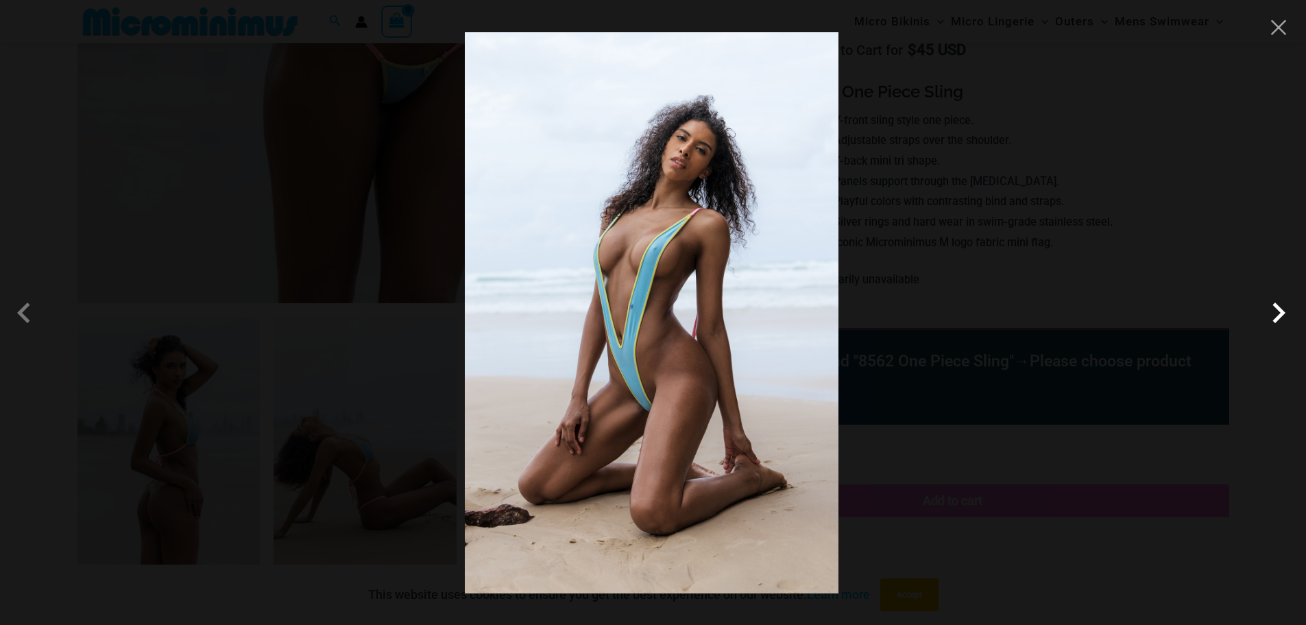
click at [1279, 313] on span at bounding box center [1278, 312] width 41 height 41
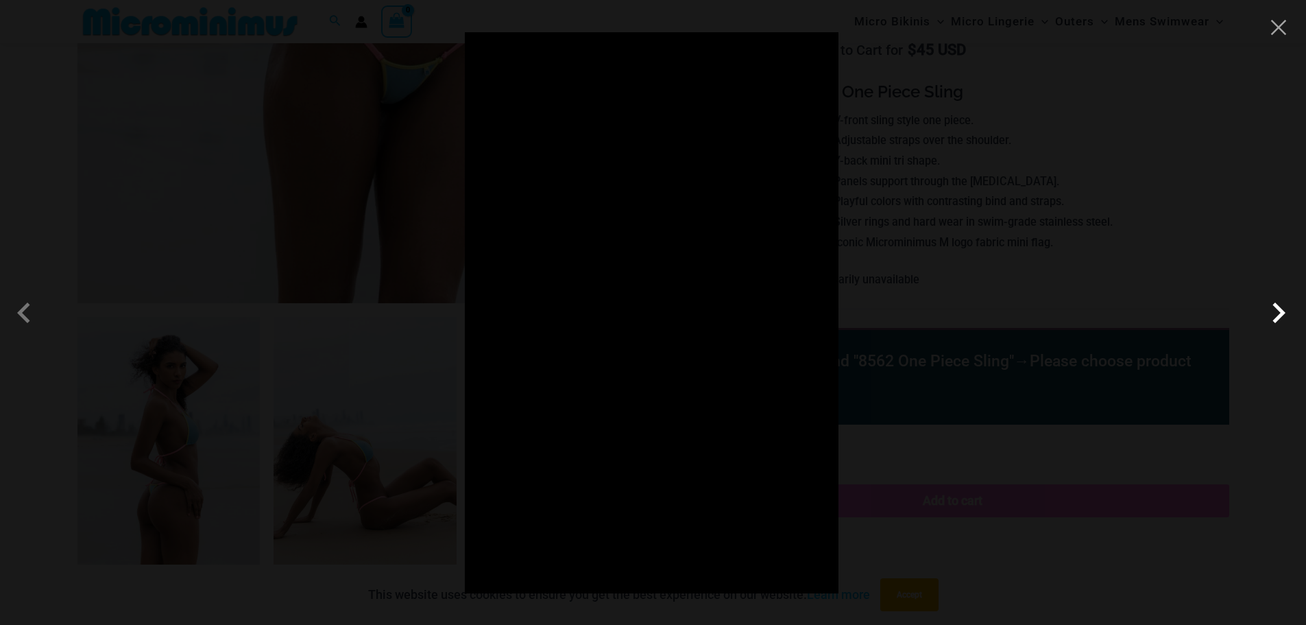
click at [1279, 313] on span at bounding box center [1278, 312] width 41 height 41
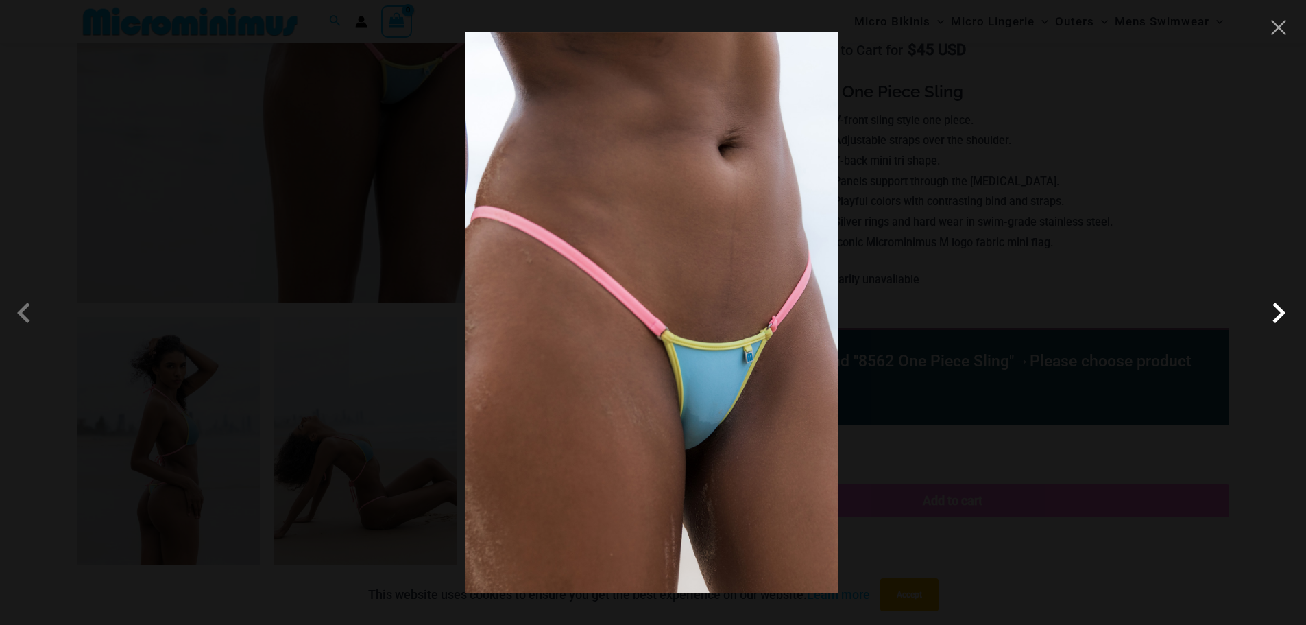
click at [1279, 313] on span at bounding box center [1278, 312] width 41 height 41
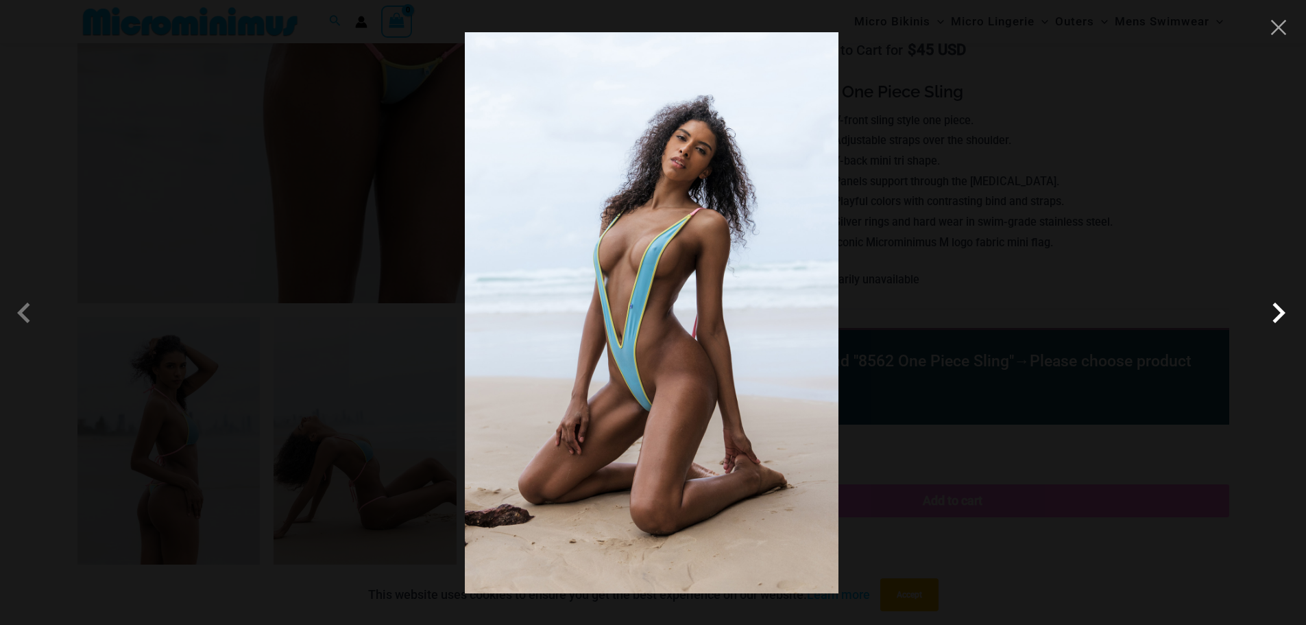
click at [1279, 313] on span at bounding box center [1278, 312] width 41 height 41
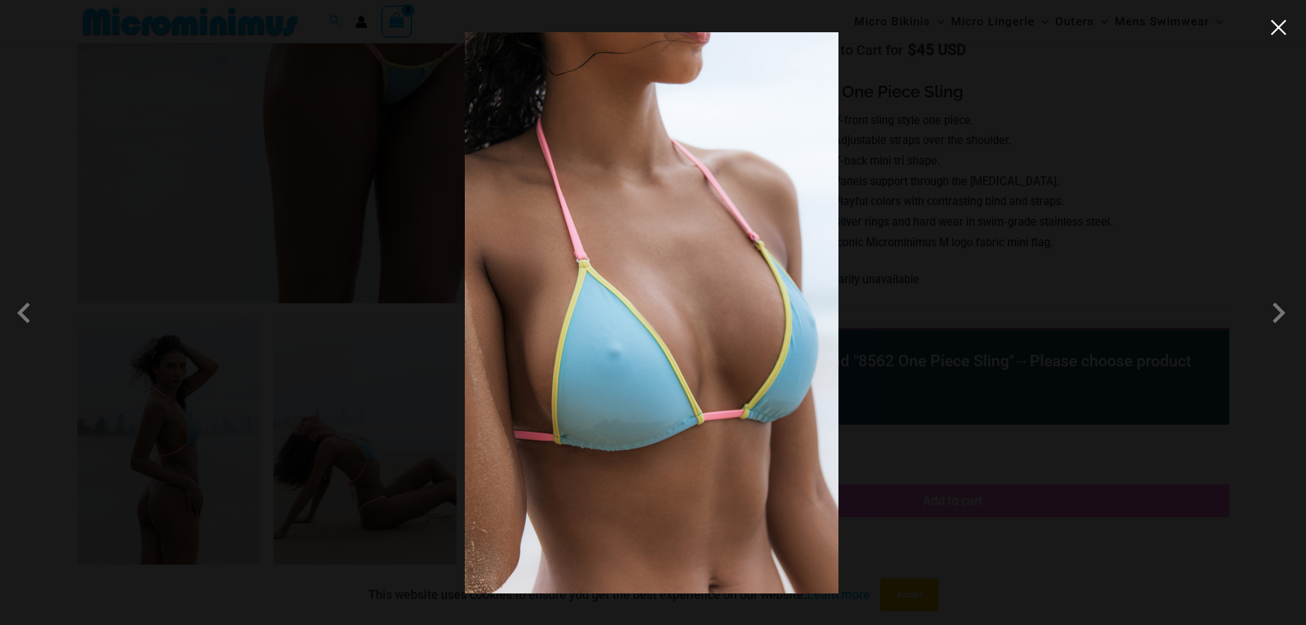
click at [1279, 36] on button "Close" at bounding box center [1278, 27] width 21 height 21
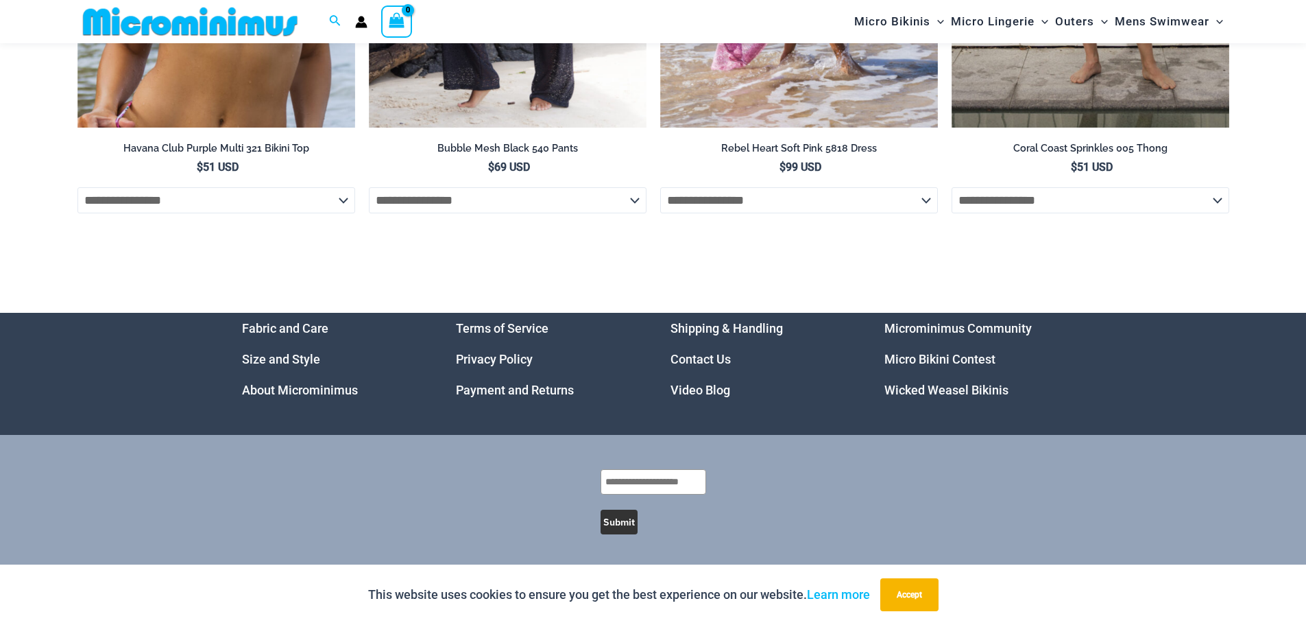
scroll to position [4720, 0]
click at [932, 389] on link "Wicked Weasel Bikinis" at bounding box center [946, 390] width 124 height 14
